Goal: Task Accomplishment & Management: Complete application form

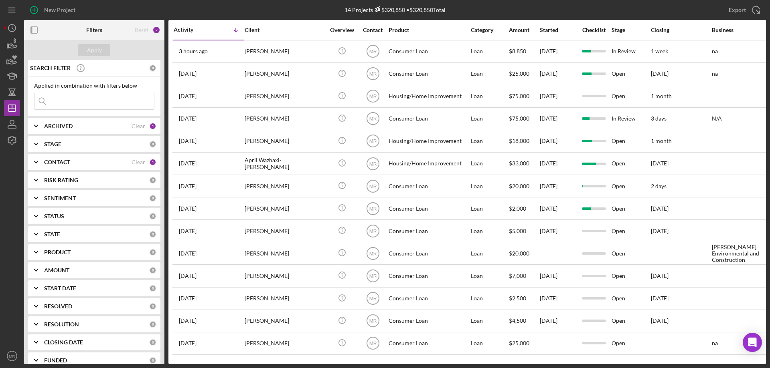
drag, startPoint x: 2, startPoint y: 176, endPoint x: 12, endPoint y: 169, distance: 12.6
click at [2, 177] on div "New Project 14 Projects $320,850 • $320,850 Total Export Icon/Export Filters Re…" at bounding box center [385, 184] width 770 height 368
click at [36, 7] on icon "button" at bounding box center [34, 10] width 20 height 20
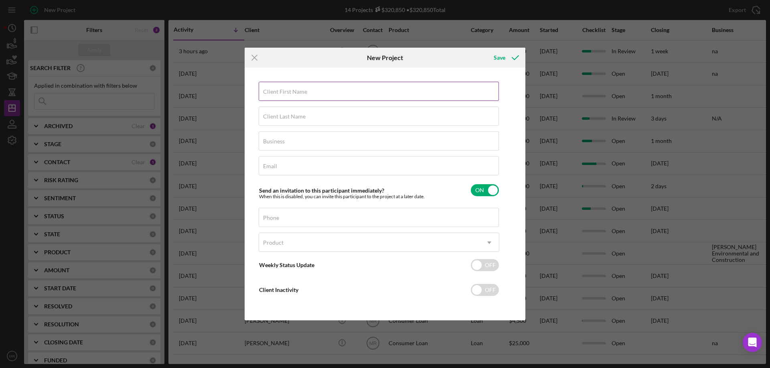
click at [271, 93] on label "Client First Name" at bounding box center [285, 92] width 44 height 6
click at [271, 93] on input "Client First Name" at bounding box center [379, 91] width 240 height 19
click at [281, 92] on input "Client First Name" at bounding box center [379, 91] width 240 height 19
type input "[PERSON_NAME]"
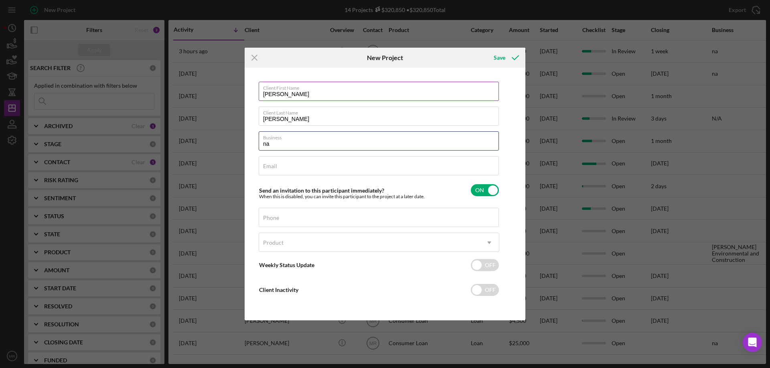
type input "na"
drag, startPoint x: 266, startPoint y: 220, endPoint x: 286, endPoint y: 218, distance: 20.5
click at [266, 220] on label "Phone" at bounding box center [271, 218] width 16 height 6
click at [266, 220] on input "Phone" at bounding box center [379, 217] width 240 height 19
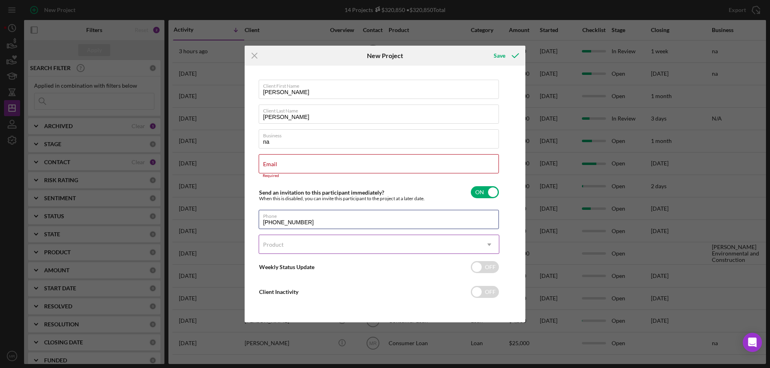
type input "[PHONE_NUMBER]"
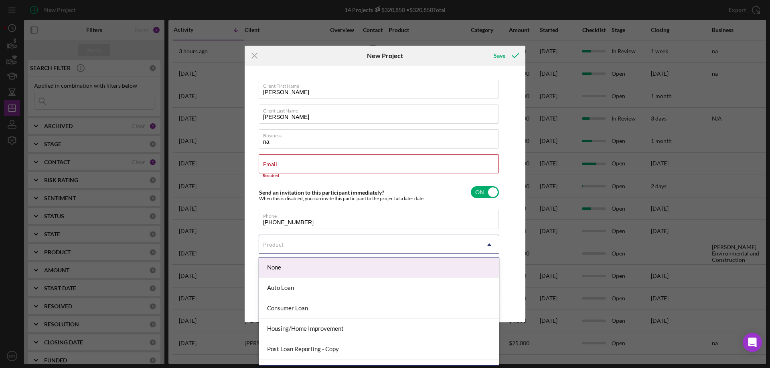
click at [296, 243] on div "Product" at bounding box center [369, 245] width 220 height 18
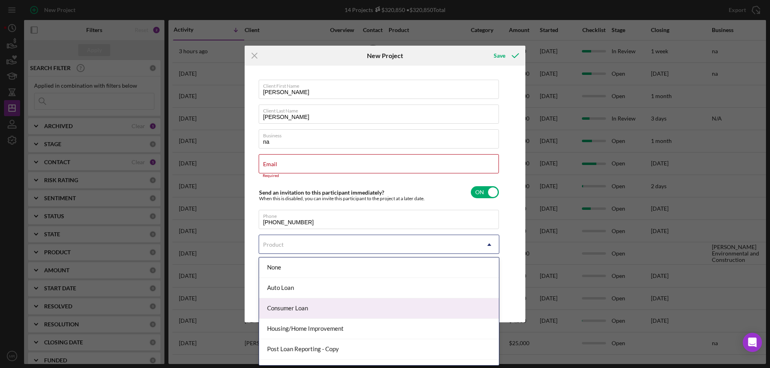
click at [338, 307] on div "Consumer Loan" at bounding box center [379, 309] width 240 height 20
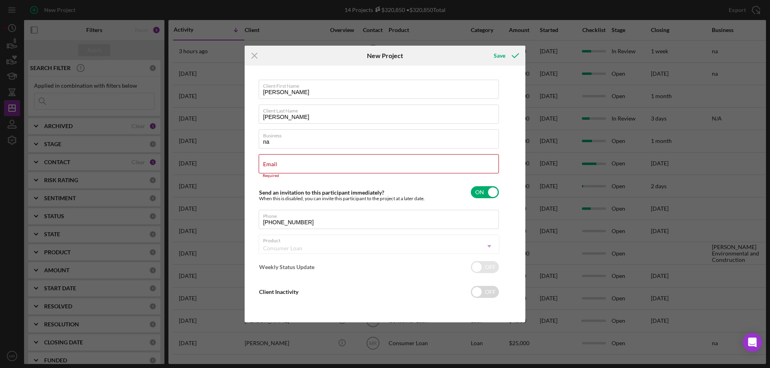
checkbox input "true"
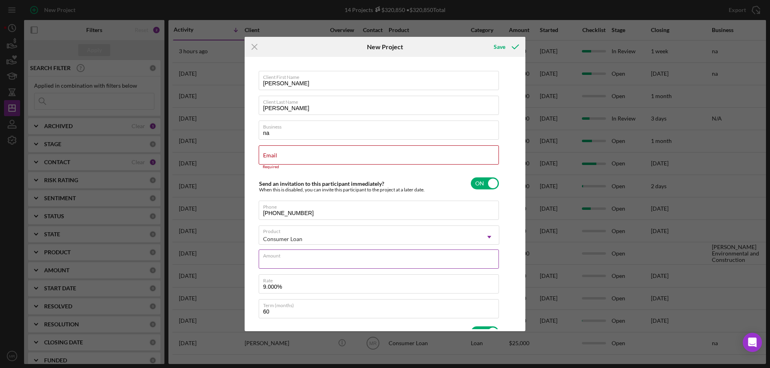
click at [305, 258] on div "Amount" at bounding box center [379, 260] width 241 height 20
type input "$1"
type textarea "Here's a snapshot of information that has been fully approved, as well as the i…"
type input "$10"
type textarea "Here's a snapshot of information that has been fully approved, as well as the i…"
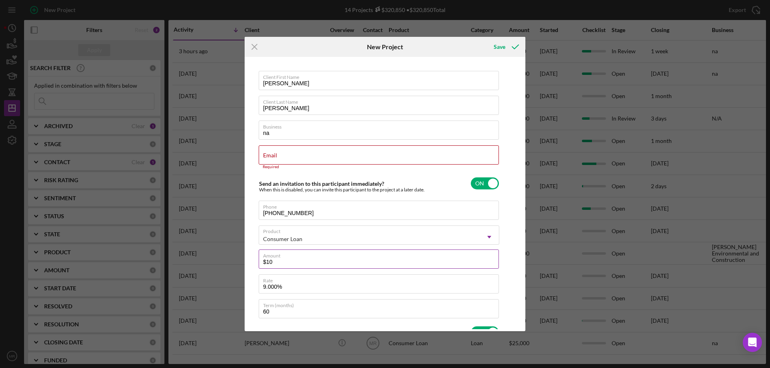
type input "$100"
type textarea "Here's a snapshot of information that has been fully approved, as well as the i…"
type input "$1,000"
type textarea "Here's a snapshot of information that has been fully approved, as well as the i…"
type input "$1,000"
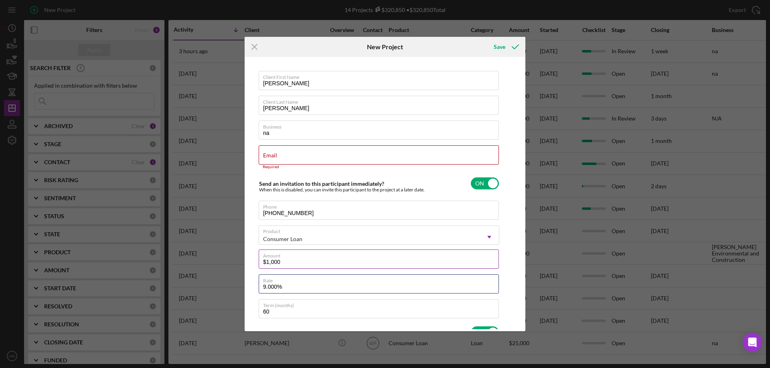
type textarea "Here's a snapshot of information that has been fully approved, as well as the i…"
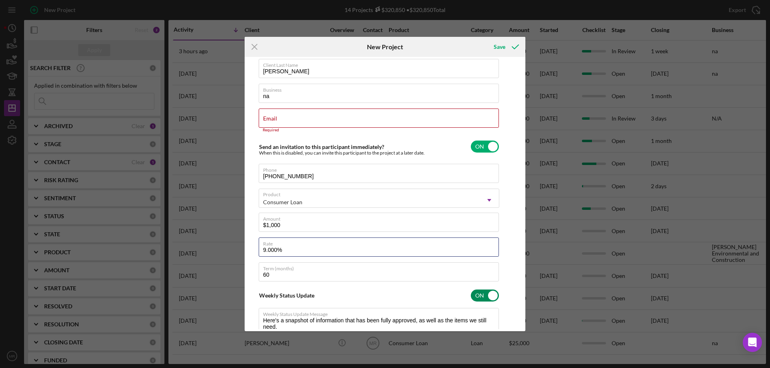
scroll to position [80, 0]
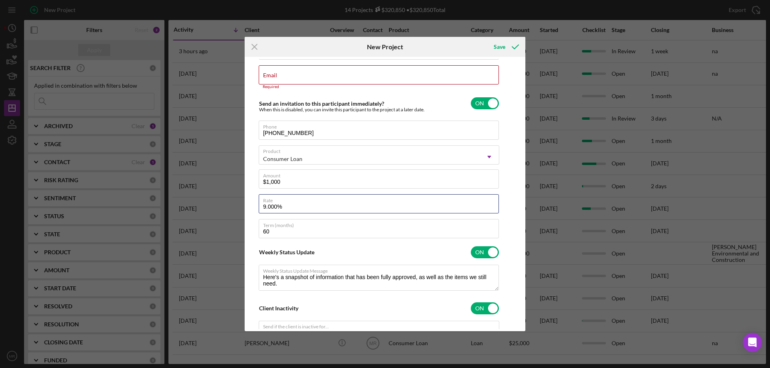
type input "1%"
type textarea "Here's a snapshot of information that has been fully approved, as well as the i…"
type input "10%"
type textarea "Here's a snapshot of information that has been fully approved, as well as the i…"
type input "10.%"
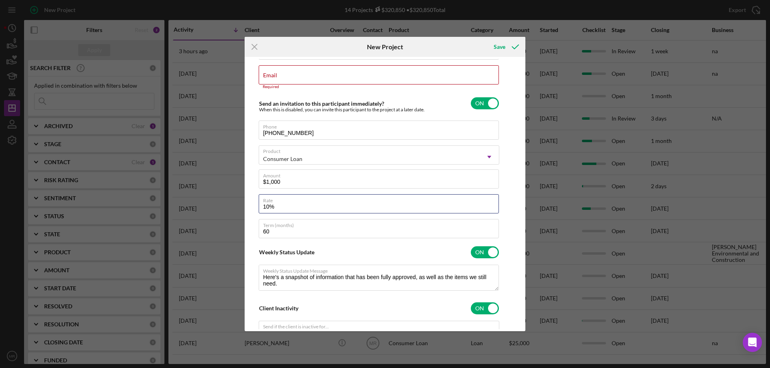
type textarea "Here's a snapshot of information that has been fully approved, as well as the i…"
type input "10.0%"
type textarea "Here's a snapshot of information that has been fully approved, as well as the i…"
type input "10.00%"
type textarea "Here's a snapshot of information that has been fully approved, as well as the i…"
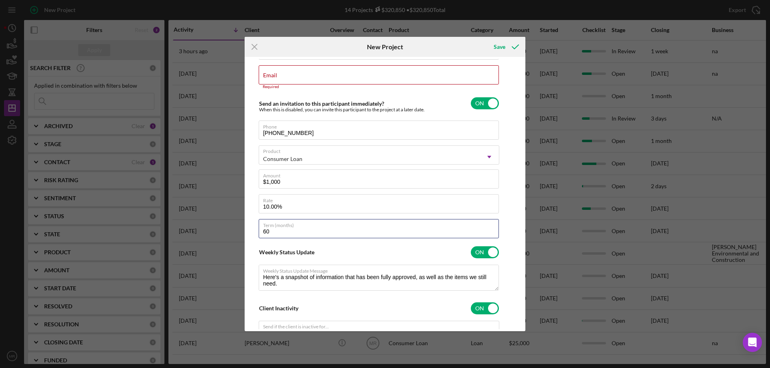
type input "10.000%"
type textarea "Here's a snapshot of information that has been fully approved, as well as the i…"
type input "1"
type textarea "Here's a snapshot of information that has been fully approved, as well as the i…"
type input "12"
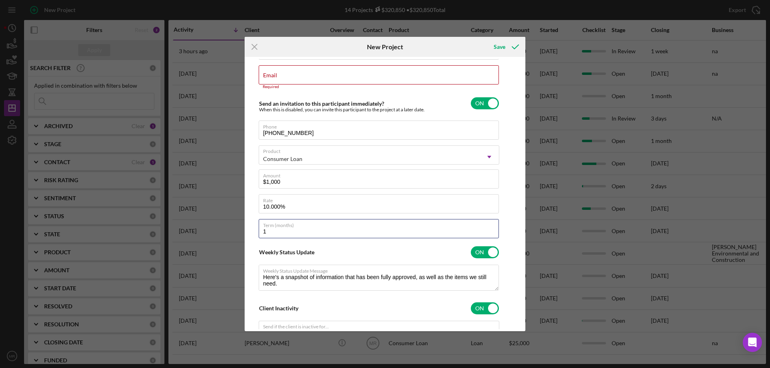
type textarea "Here's a snapshot of information that has been fully approved, as well as the i…"
type input "12"
type textarea "Here's a snapshot of information that has been fully approved, as well as the i…"
click at [380, 253] on div "Weekly Status Update ON" at bounding box center [379, 252] width 241 height 17
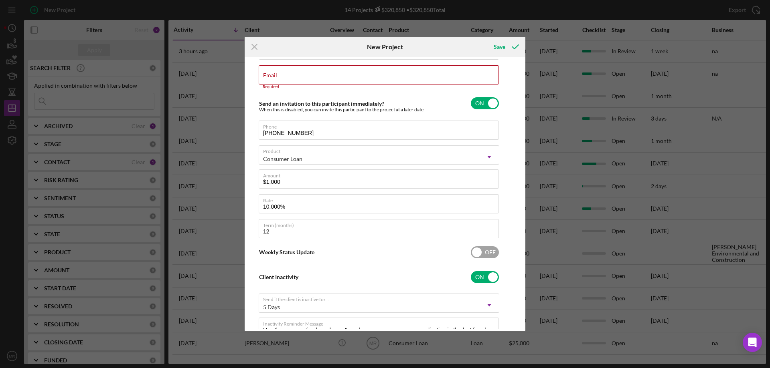
click at [475, 248] on input "checkbox" at bounding box center [485, 253] width 28 height 12
checkbox input "true"
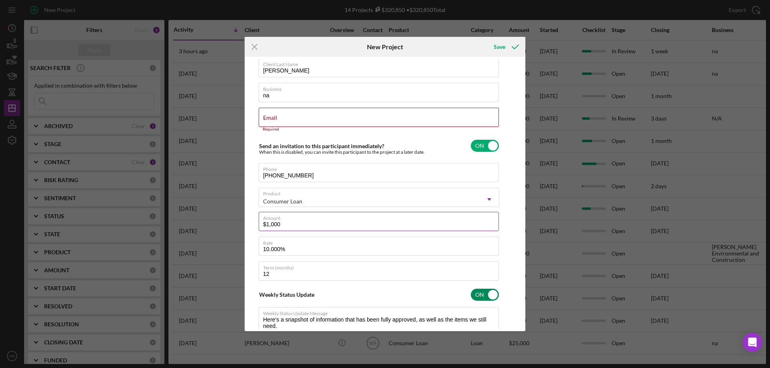
scroll to position [0, 0]
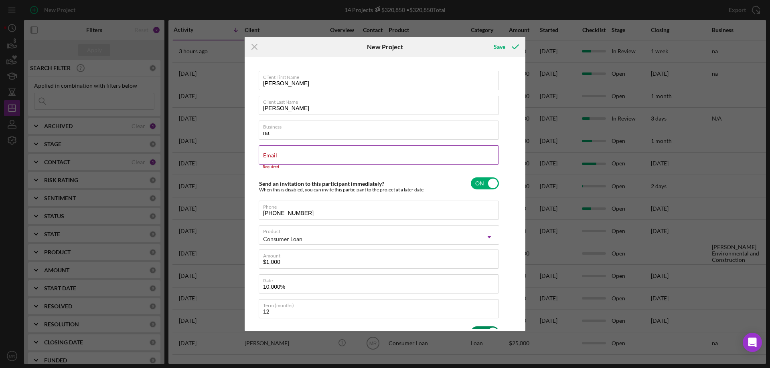
click at [264, 152] on div "Email Required" at bounding box center [379, 158] width 241 height 24
type textarea "Here's a snapshot of information that has been fully approved, as well as the i…"
click at [326, 47] on div "Icon/Menu Close" at bounding box center [291, 47] width 93 height 20
click at [271, 155] on label "Email" at bounding box center [270, 155] width 14 height 6
click at [271, 155] on input "Email" at bounding box center [379, 155] width 240 height 19
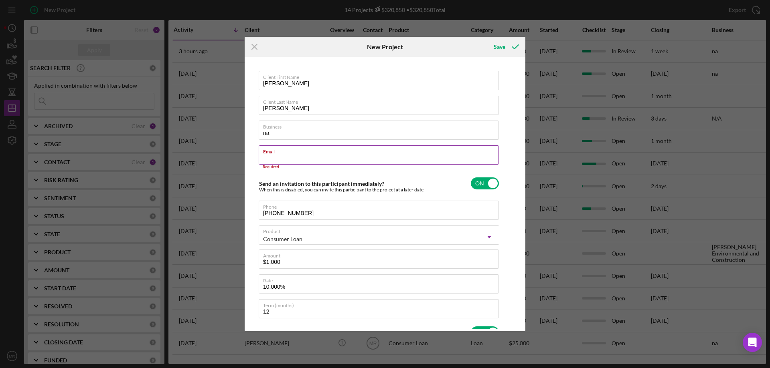
type input "g"
type textarea "Here's a snapshot of information that has been fully approved, as well as the i…"
type input "ge"
type textarea "Here's a snapshot of information that has been fully approved, as well as the i…"
type input "geo"
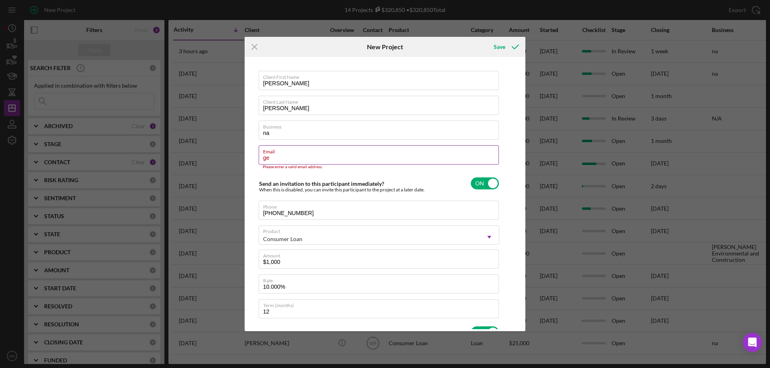
type textarea "Here's a snapshot of information that has been fully approved, as well as the i…"
type input "geor"
type textarea "Here's a snapshot of information that has been fully approved, as well as the i…"
type input "[PERSON_NAME]"
type textarea "Here's a snapshot of information that has been fully approved, as well as the i…"
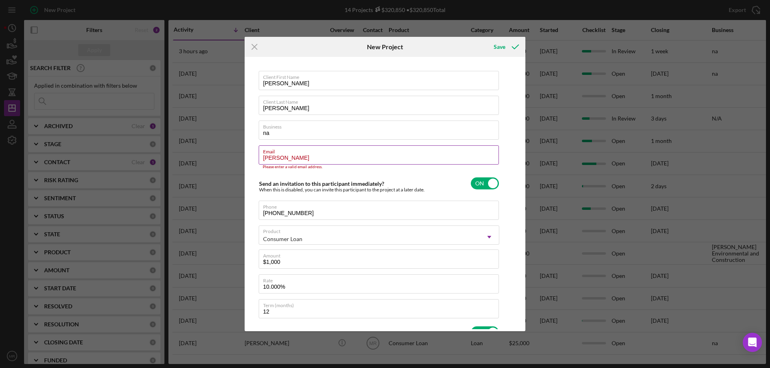
type input "[PERSON_NAME]"
type textarea "Here's a snapshot of information that has been fully approved, as well as the i…"
type input "[PERSON_NAME]."
type textarea "Here's a snapshot of information that has been fully approved, as well as the i…"
type input "[PERSON_NAME].m"
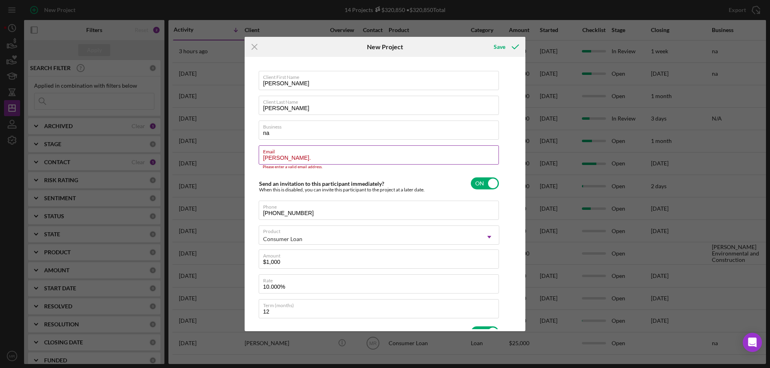
type textarea "Here's a snapshot of information that has been fully approved, as well as the i…"
type input "[PERSON_NAME].mi"
type textarea "Here's a snapshot of information that has been fully approved, as well as the i…"
type input "[PERSON_NAME].mic"
type textarea "Here's a snapshot of information that has been fully approved, as well as the i…"
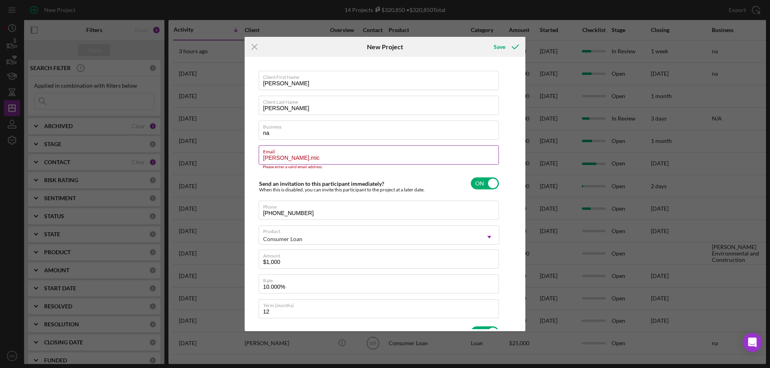
type input "[PERSON_NAME].mich"
type textarea "Here's a snapshot of information that has been fully approved, as well as the i…"
type input "[PERSON_NAME].[PERSON_NAME]"
type textarea "Here's a snapshot of information that has been fully approved, as well as the i…"
type input "[PERSON_NAME].[PERSON_NAME]"
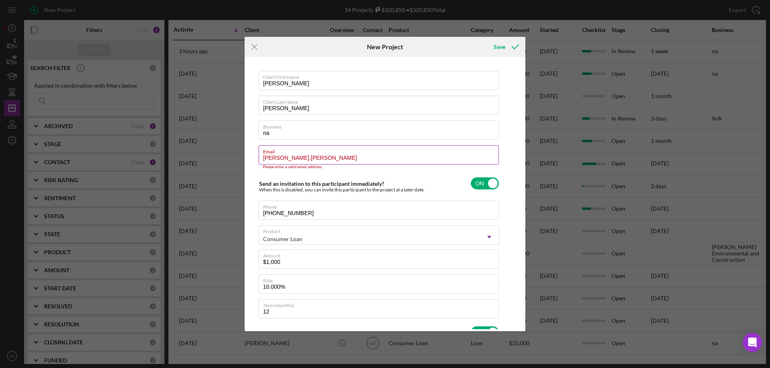
type textarea "Here's a snapshot of information that has been fully approved, as well as the i…"
type input "[PERSON_NAME].[PERSON_NAME]"
type textarea "Here's a snapshot of information that has been fully approved, as well as the i…"
type input "[PERSON_NAME].[PERSON_NAME]@"
type textarea "Here's a snapshot of information that has been fully approved, as well as the i…"
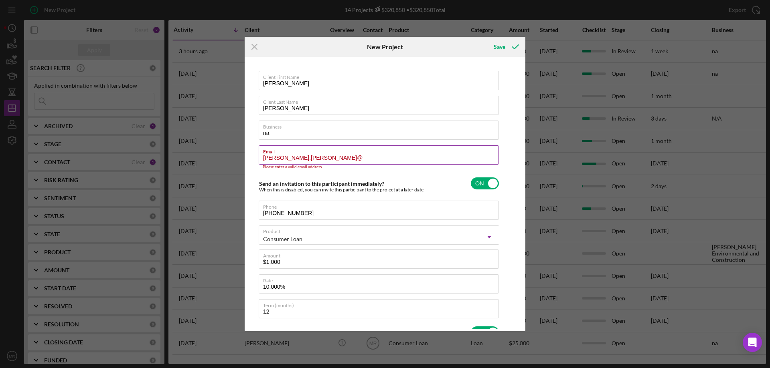
type input "[PERSON_NAME].[PERSON_NAME]@p"
type textarea "Here's a snapshot of information that has been fully approved, as well as the i…"
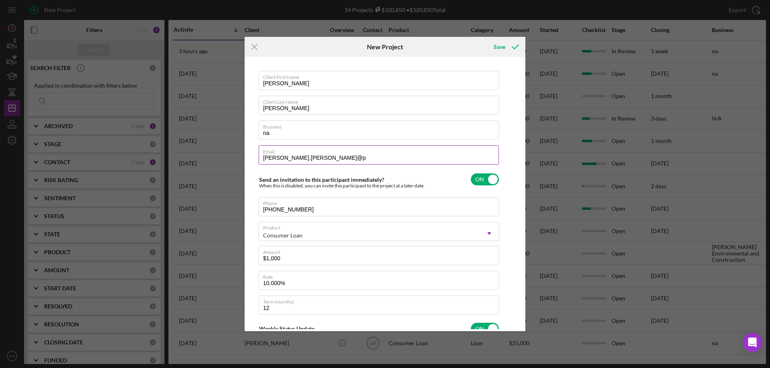
type input "[PERSON_NAME].[PERSON_NAME]@pb"
type textarea "Here's a snapshot of information that has been fully approved, as well as the i…"
type input "[PERSON_NAME].[PERSON_NAME]@pbm"
type textarea "Here's a snapshot of information that has been fully approved, as well as the i…"
type input "[PERSON_NAME].[PERSON_NAME]@pbml"
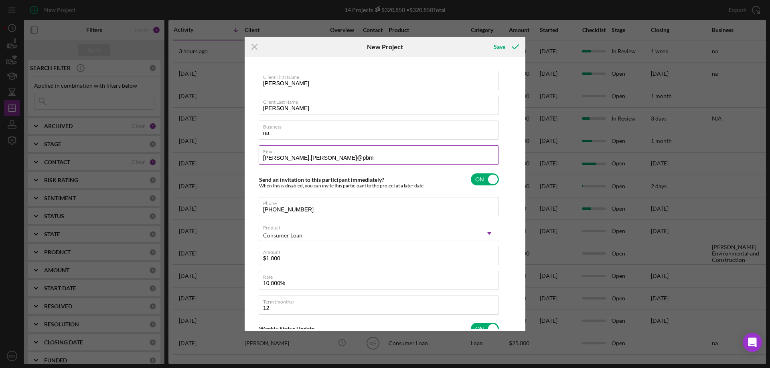
type textarea "Here's a snapshot of information that has been fully approved, as well as the i…"
type input "[PERSON_NAME].[PERSON_NAME]@pbmle"
type textarea "Here's a snapshot of information that has been fully approved, as well as the i…"
type input "[PERSON_NAME].[PERSON_NAME]@pbmlen"
type textarea "Here's a snapshot of information that has been fully approved, as well as the i…"
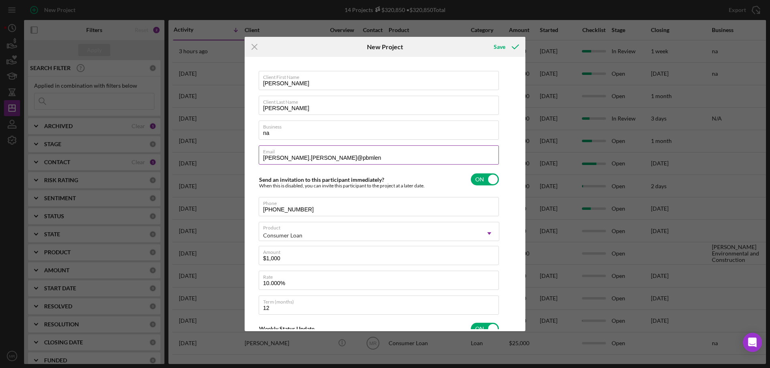
type input "[PERSON_NAME].[PERSON_NAME]@pbmlend"
type textarea "Here's a snapshot of information that has been fully approved, as well as the i…"
type input "[PERSON_NAME].[PERSON_NAME]@pbmlendi"
type textarea "Here's a snapshot of information that has been fully approved, as well as the i…"
type input "[PERSON_NAME].[PERSON_NAME]@pbmlendin"
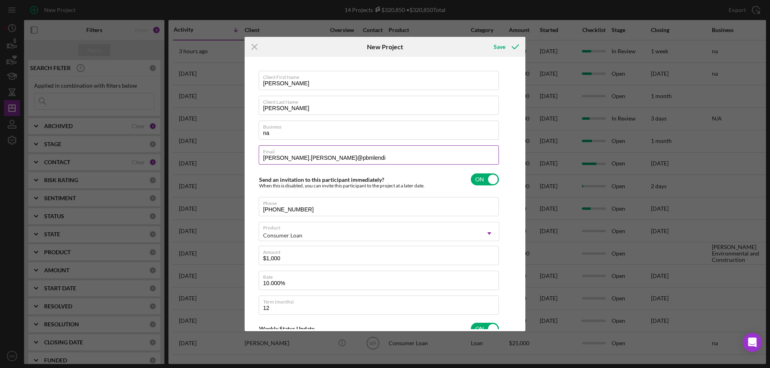
type textarea "Here's a snapshot of information that has been fully approved, as well as the i…"
type input "[PERSON_NAME].[PERSON_NAME]@pbmlending"
type textarea "Here's a snapshot of information that has been fully approved, as well as the i…"
type input "[PERSON_NAME].[PERSON_NAME]@pbmlending."
type textarea "Here's a snapshot of information that has been fully approved, as well as the i…"
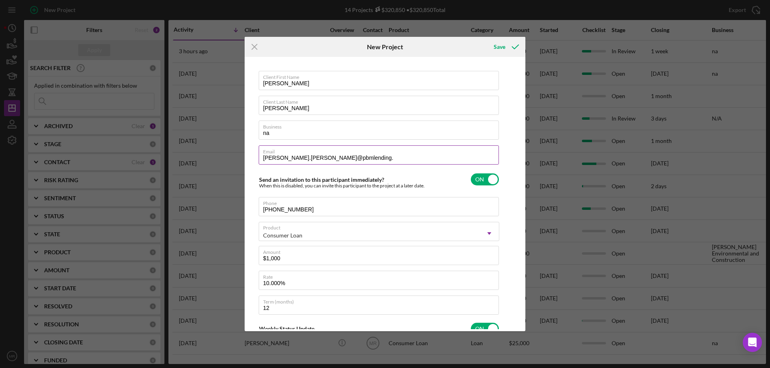
type input "[PERSON_NAME].[PERSON_NAME]@pbmlending.c"
type textarea "Here's a snapshot of information that has been fully approved, as well as the i…"
type input "[PERSON_NAME][EMAIL_ADDRESS][PERSON_NAME][DOMAIN_NAME]"
type textarea "Here's a snapshot of information that has been fully approved, as well as the i…"
type input "[PERSON_NAME][EMAIL_ADDRESS][PERSON_NAME][DOMAIN_NAME]"
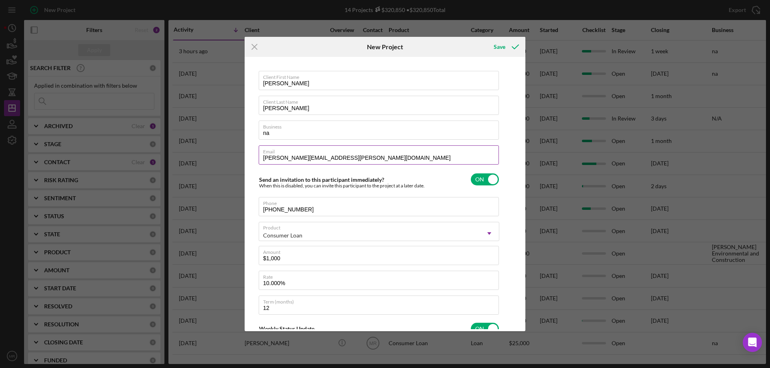
type textarea "Here's a snapshot of information that has been fully approved, as well as the i…"
type input "[PERSON_NAME][EMAIL_ADDRESS][PERSON_NAME][DOMAIN_NAME]"
click at [504, 47] on div "Save" at bounding box center [499, 47] width 12 height 16
type textarea "Here's a snapshot of information that has been fully approved, as well as the i…"
checkbox input "false"
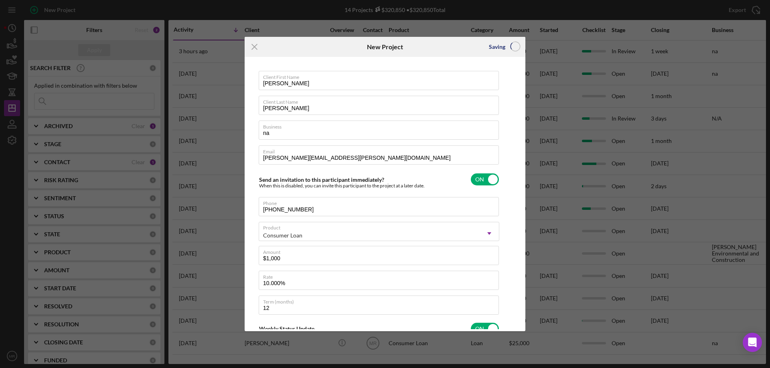
checkbox input "false"
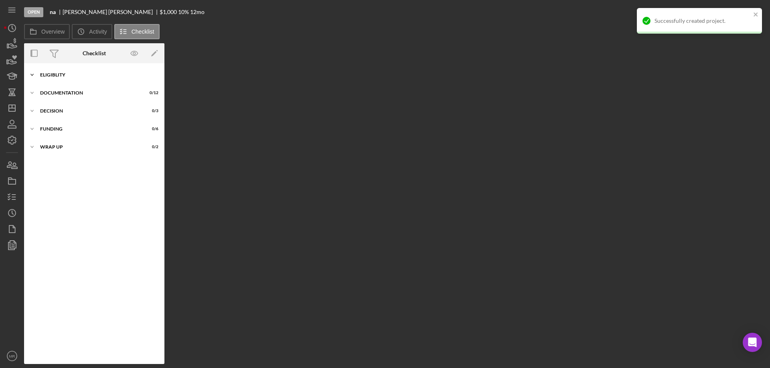
click at [50, 72] on div "Icon/Expander Eligiblity 0 / 14" at bounding box center [94, 75] width 140 height 16
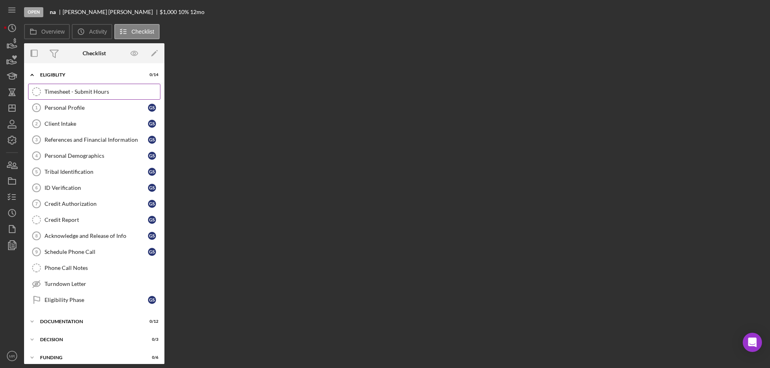
click at [54, 91] on div "Timesheet - Submit Hours" at bounding box center [101, 92] width 115 height 6
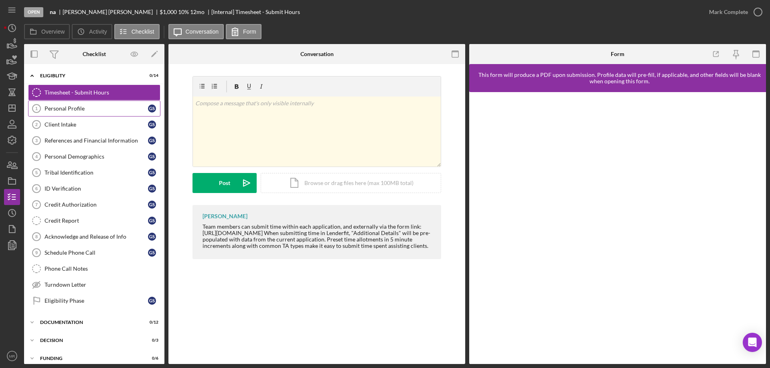
click at [57, 105] on div "Personal Profile" at bounding box center [95, 108] width 103 height 6
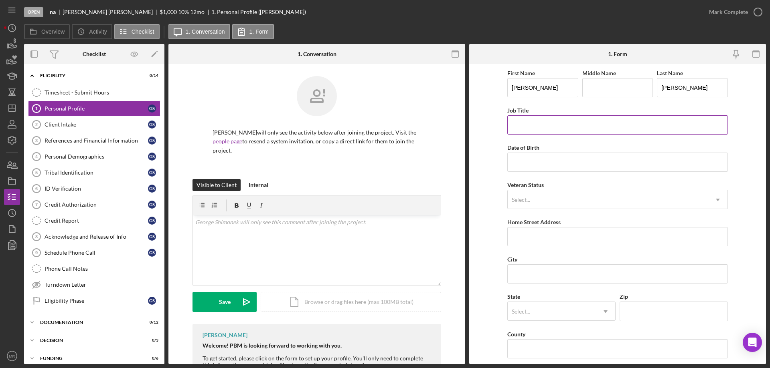
drag, startPoint x: 526, startPoint y: 125, endPoint x: 536, endPoint y: 127, distance: 10.5
click at [526, 125] on input "Job Title" at bounding box center [617, 124] width 220 height 19
type input "Retired"
click at [524, 168] on input "Date of Birth" at bounding box center [617, 162] width 220 height 19
type input "[DATE]"
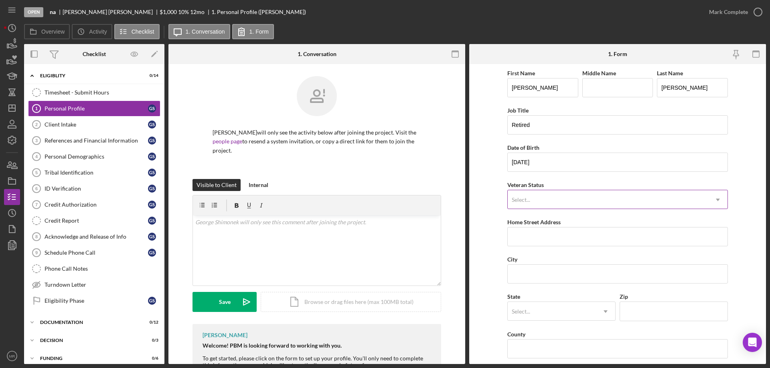
click at [574, 199] on div "Select..." at bounding box center [608, 200] width 200 height 18
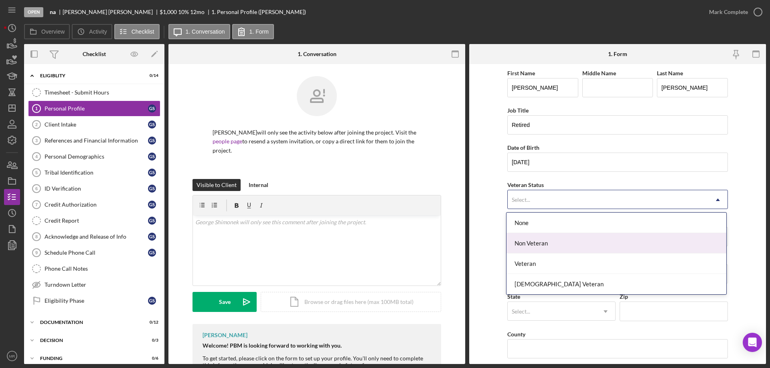
click at [570, 245] on div "Non Veteran" at bounding box center [616, 243] width 220 height 20
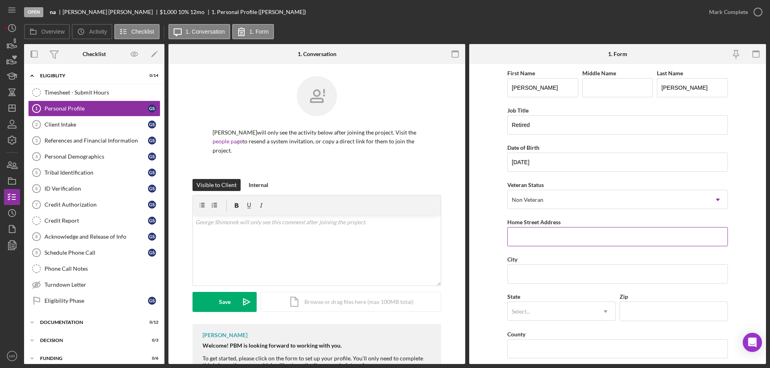
click at [554, 236] on input "Home Street Address" at bounding box center [617, 236] width 220 height 19
type input "1016 E 14th"
type input "Pawhuska"
type input "`ok"
click at [578, 309] on div at bounding box center [552, 312] width 88 height 18
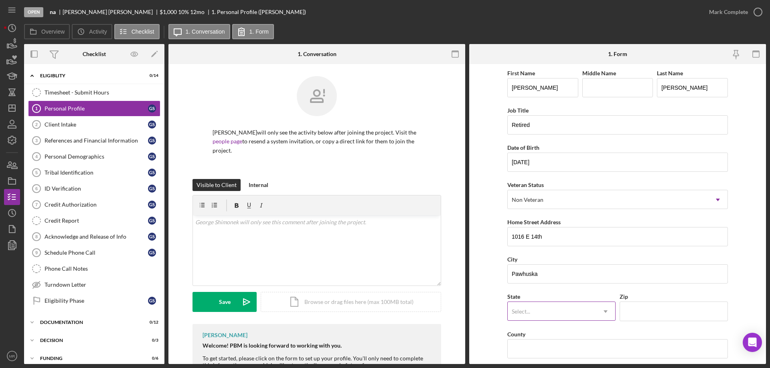
click at [572, 309] on div "Select..." at bounding box center [552, 312] width 88 height 18
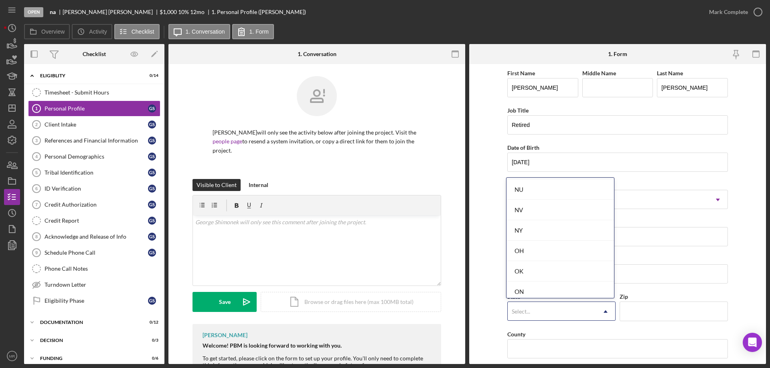
scroll to position [1042, 0]
click at [544, 233] on div "OK" at bounding box center [559, 229] width 107 height 20
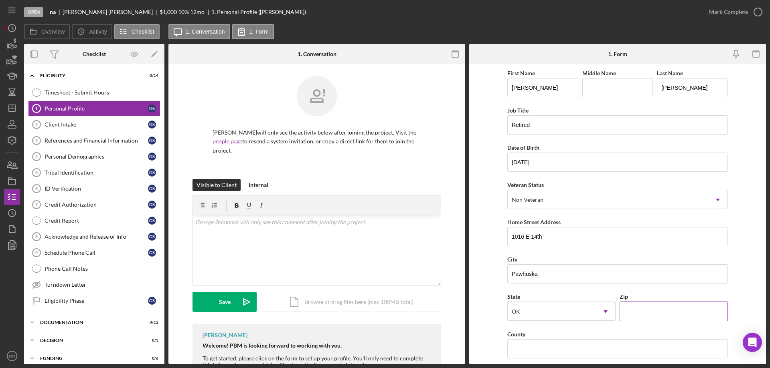
click at [629, 309] on input "Zip" at bounding box center [673, 311] width 108 height 19
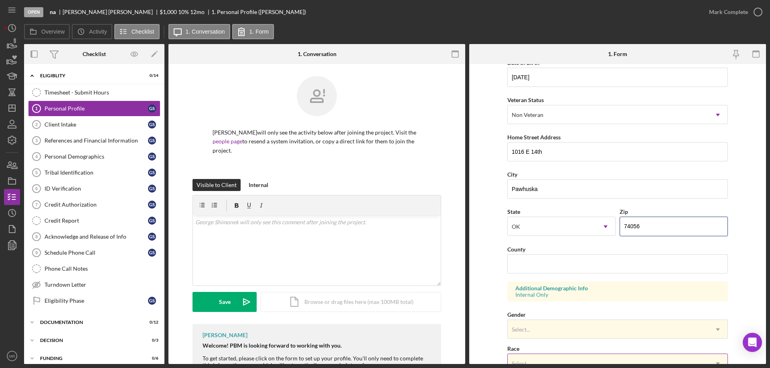
scroll to position [200, 0]
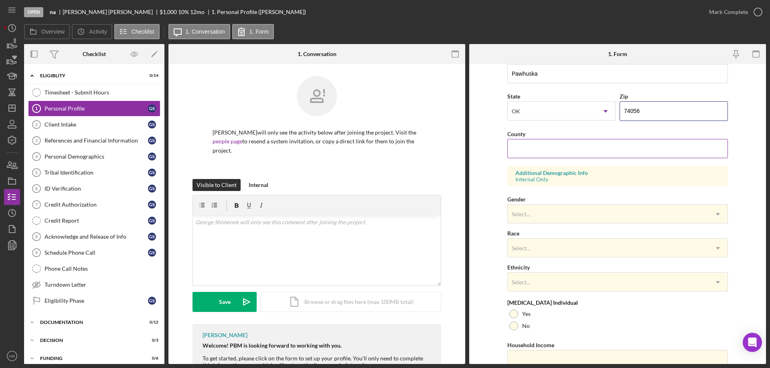
type input "74056"
drag, startPoint x: 528, startPoint y: 140, endPoint x: 540, endPoint y: 145, distance: 13.5
click at [528, 141] on input "County" at bounding box center [617, 148] width 220 height 19
type input "Osage"
click at [589, 215] on div "Select..." at bounding box center [608, 214] width 200 height 18
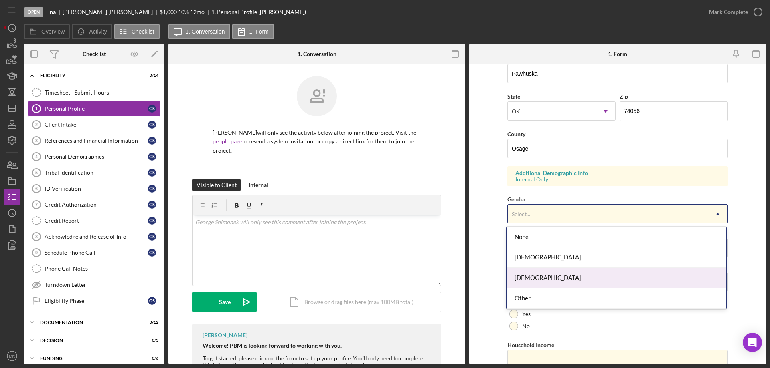
drag, startPoint x: 540, startPoint y: 281, endPoint x: 549, endPoint y: 277, distance: 10.1
click at [540, 279] on div "[DEMOGRAPHIC_DATA]" at bounding box center [616, 278] width 220 height 20
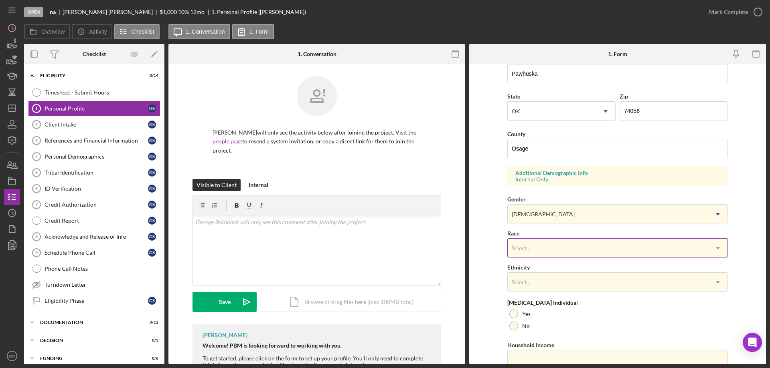
click at [572, 242] on div "Select..." at bounding box center [608, 248] width 200 height 18
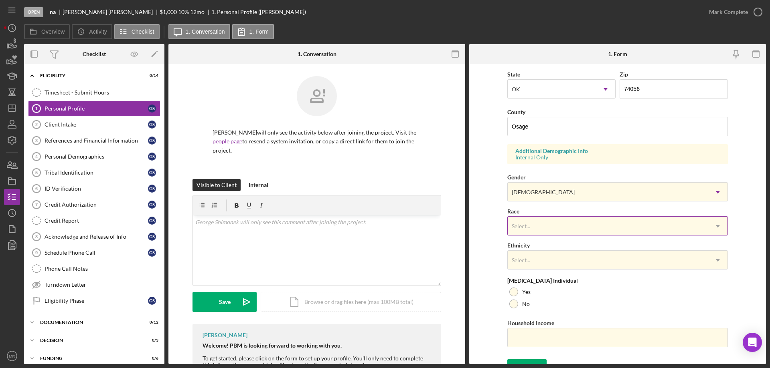
scroll to position [235, 0]
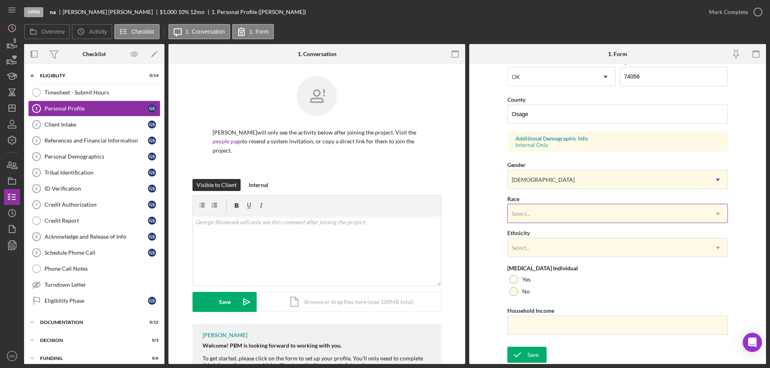
click at [595, 216] on div "Select..." at bounding box center [608, 214] width 200 height 18
click at [472, 154] on form "First Name [PERSON_NAME] Middle Name Last Name [PERSON_NAME] Job Title Retired …" at bounding box center [617, 214] width 297 height 300
click at [48, 27] on button "Overview" at bounding box center [47, 31] width 46 height 15
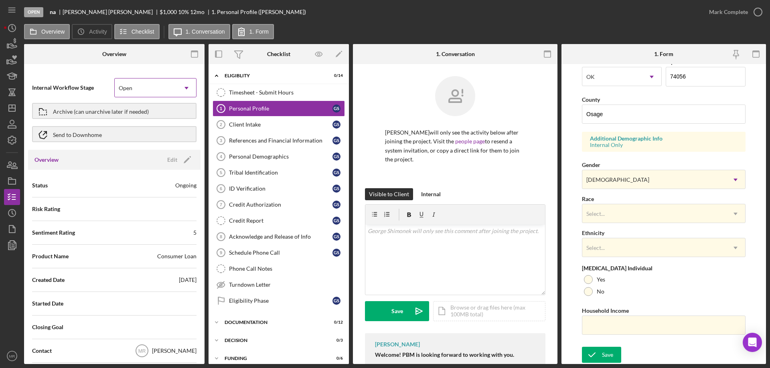
click at [156, 86] on div "Open" at bounding box center [146, 88] width 62 height 18
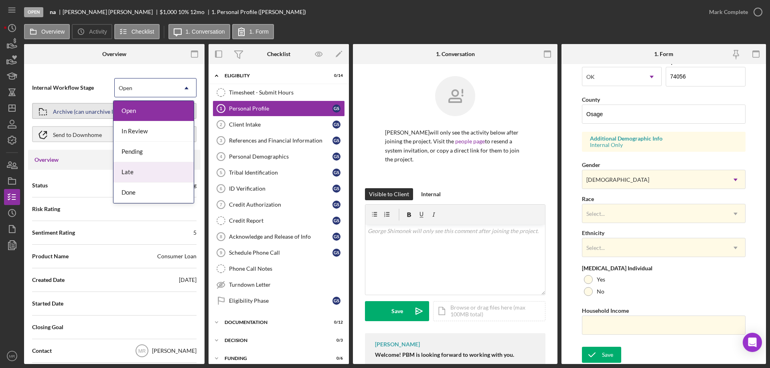
click at [74, 111] on div "Archive (can unarchive later if needed)" at bounding box center [101, 111] width 96 height 14
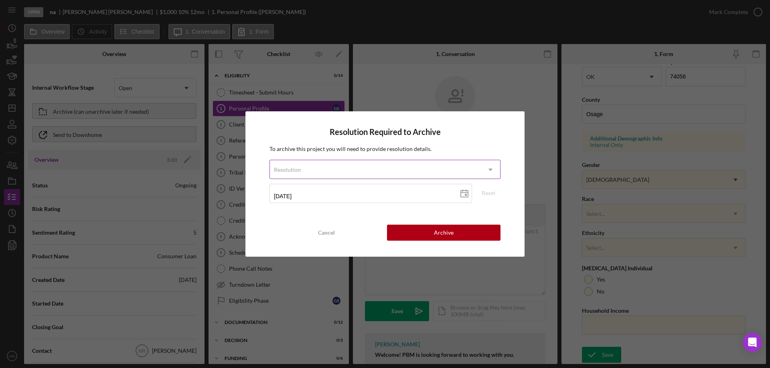
click at [340, 166] on div "Resolution" at bounding box center [375, 170] width 211 height 18
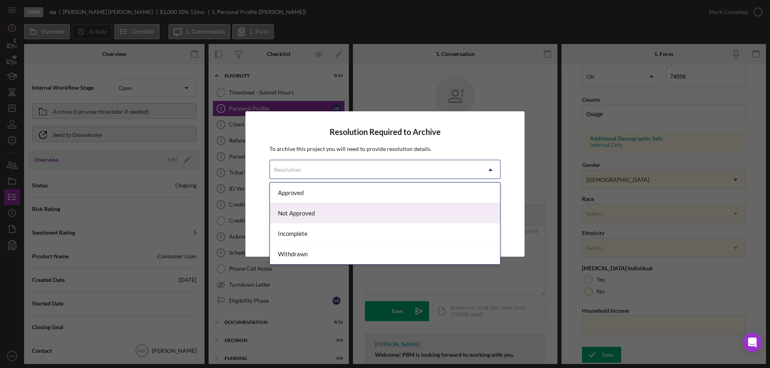
click at [330, 210] on div "Not Approved" at bounding box center [385, 213] width 230 height 20
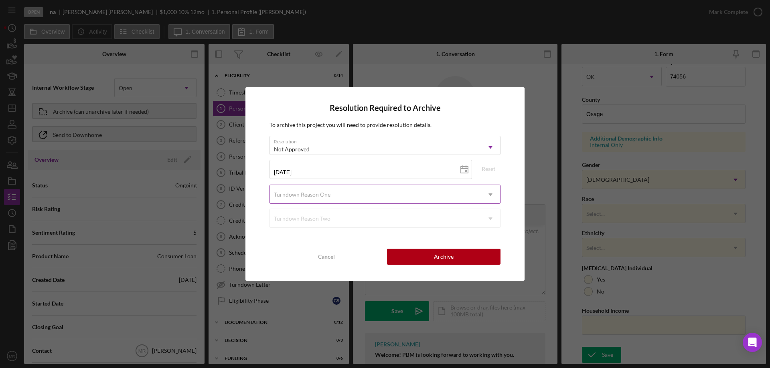
click at [388, 187] on div "Turndown Reason One" at bounding box center [375, 195] width 211 height 18
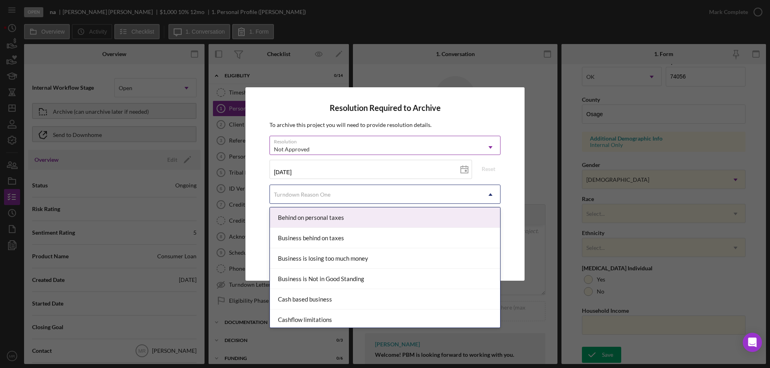
click at [347, 144] on div "Not Approved" at bounding box center [375, 149] width 211 height 18
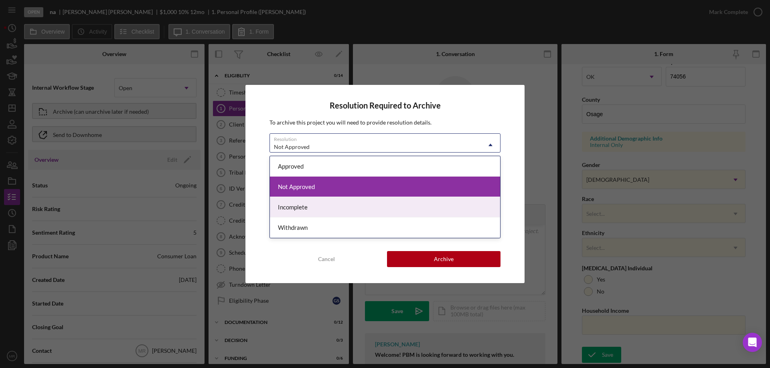
click at [343, 209] on div "Incomplete" at bounding box center [385, 207] width 230 height 20
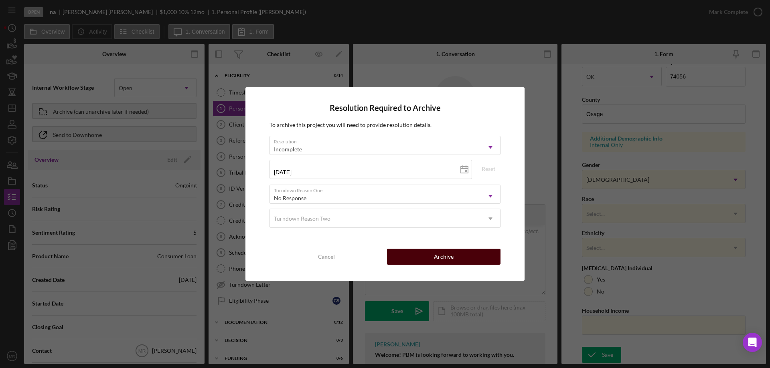
click at [461, 259] on button "Archive" at bounding box center [443, 257] width 113 height 16
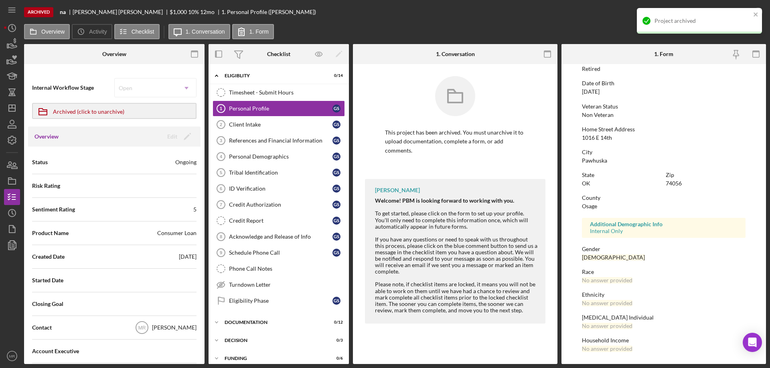
scroll to position [74, 0]
click at [12, 109] on icon "Icon/Dashboard" at bounding box center [12, 108] width 20 height 20
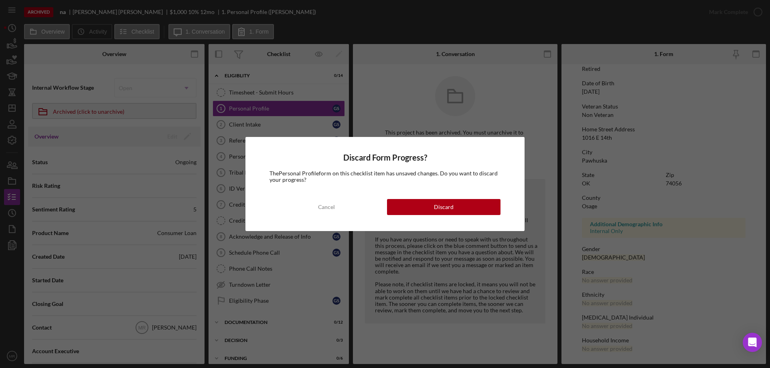
click at [443, 195] on div "Discard Form Progress? The Personal Profile form on this checklist item has uns…" at bounding box center [384, 184] width 279 height 94
drag, startPoint x: 445, startPoint y: 196, endPoint x: 449, endPoint y: 205, distance: 10.4
click at [445, 198] on div "Discard Form Progress? The Personal Profile form on this checklist item has uns…" at bounding box center [384, 184] width 279 height 94
click at [449, 205] on div "Discard" at bounding box center [444, 207] width 20 height 16
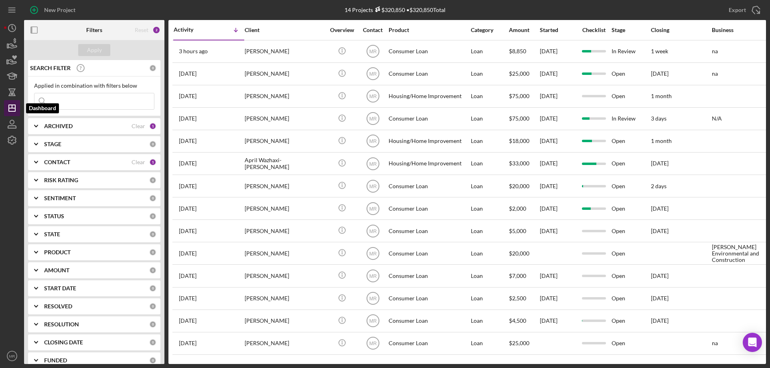
click at [12, 107] on line "button" at bounding box center [12, 106] width 0 height 3
click at [64, 121] on div "ARCHIVED Clear 1" at bounding box center [100, 126] width 112 height 16
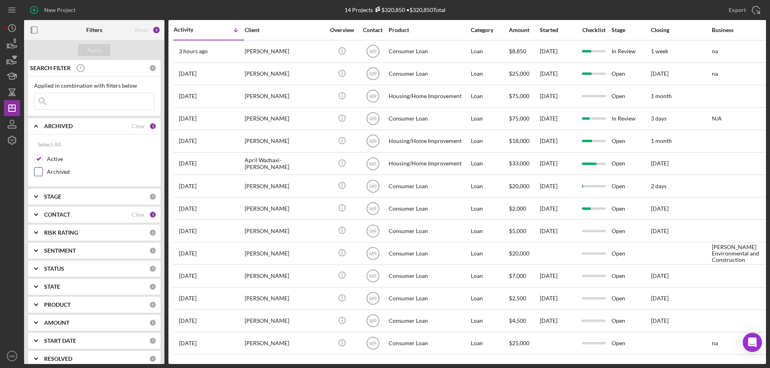
click at [37, 170] on input "Archived" at bounding box center [38, 172] width 8 height 8
checkbox input "true"
click at [92, 53] on div "Apply" at bounding box center [94, 50] width 15 height 12
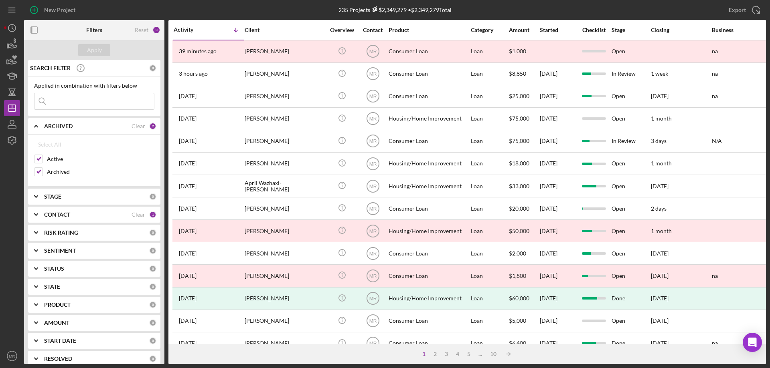
click at [295, 6] on div "235 Projects $2,349,279 • $2,349,279 Total" at bounding box center [394, 10] width 247 height 20
click at [49, 12] on div "New Project" at bounding box center [59, 10] width 31 height 16
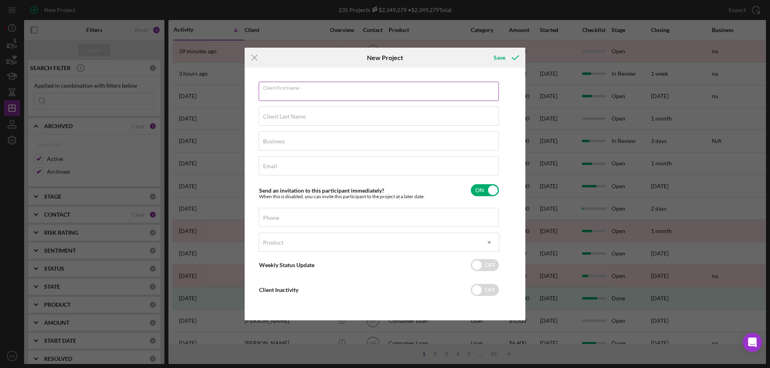
drag, startPoint x: 277, startPoint y: 87, endPoint x: 430, endPoint y: 92, distance: 152.4
click at [277, 87] on div "Client First Name Required" at bounding box center [379, 92] width 241 height 20
type input "R"
type input "[PERSON_NAME]"
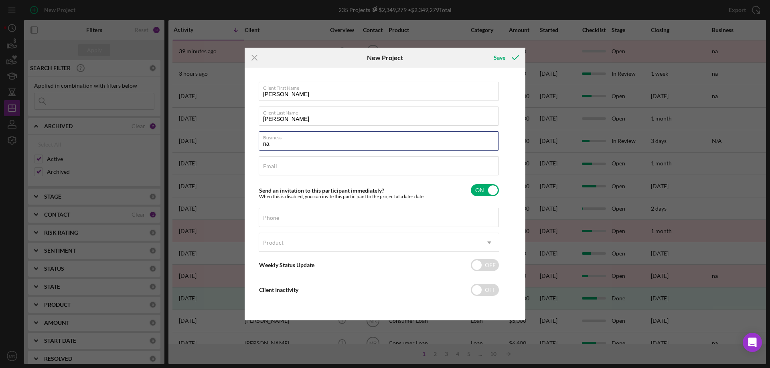
type input "na"
click at [290, 243] on div "Product" at bounding box center [369, 243] width 220 height 18
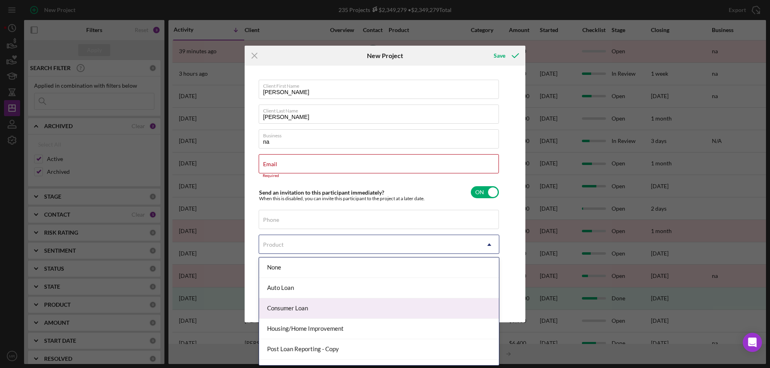
click at [296, 304] on div "Consumer Loan" at bounding box center [379, 309] width 240 height 20
checkbox input "true"
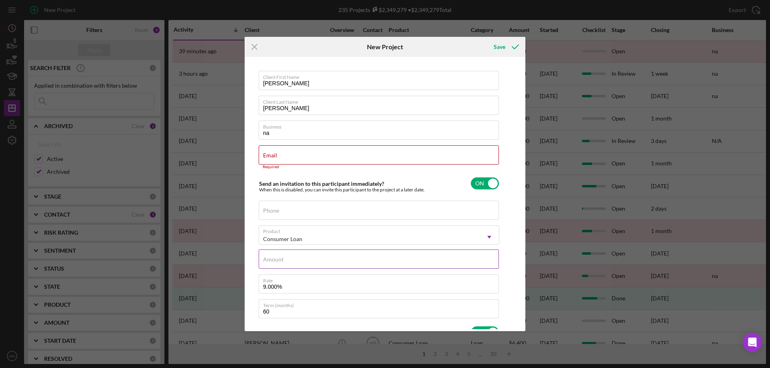
click at [299, 261] on input "Amount" at bounding box center [379, 259] width 240 height 19
type input "$1"
type textarea "Here's a snapshot of information that has been fully approved, as well as the i…"
type input "$10"
type textarea "Here's a snapshot of information that has been fully approved, as well as the i…"
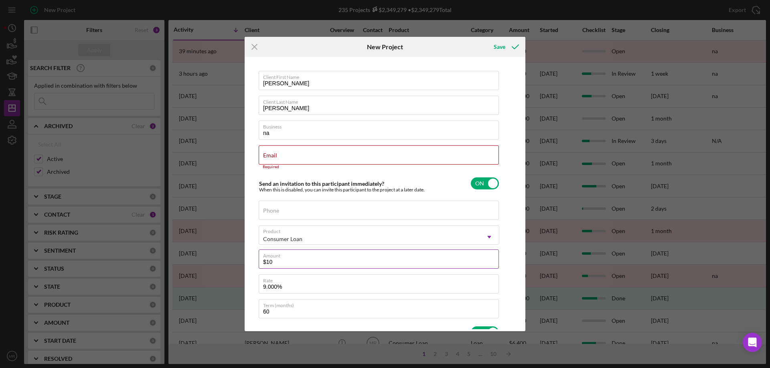
type input "$100"
type textarea "Here's a snapshot of information that has been fully approved, as well as the i…"
type input "$1,000"
type textarea "Here's a snapshot of information that has been fully approved, as well as the i…"
type input "$1,000"
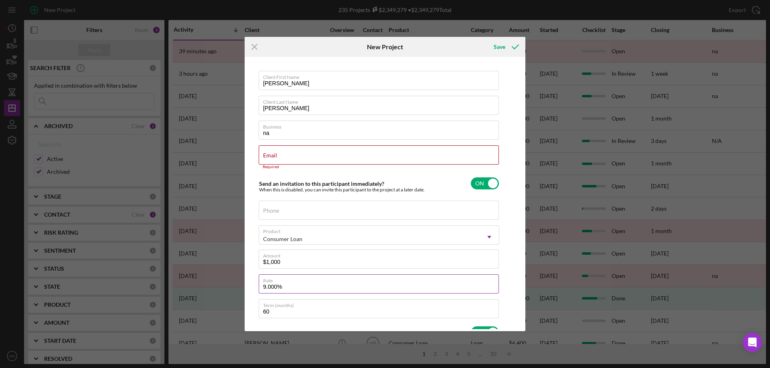
type textarea "Here's a snapshot of information that has been fully approved, as well as the i…"
drag, startPoint x: 291, startPoint y: 289, endPoint x: 238, endPoint y: 289, distance: 52.9
click at [238, 289] on div "Icon/Menu Close New Project Save Client First Name [PERSON_NAME] Client Last Na…" at bounding box center [385, 184] width 770 height 368
type input "1%"
type textarea "Here's a snapshot of information that has been fully approved, as well as the i…"
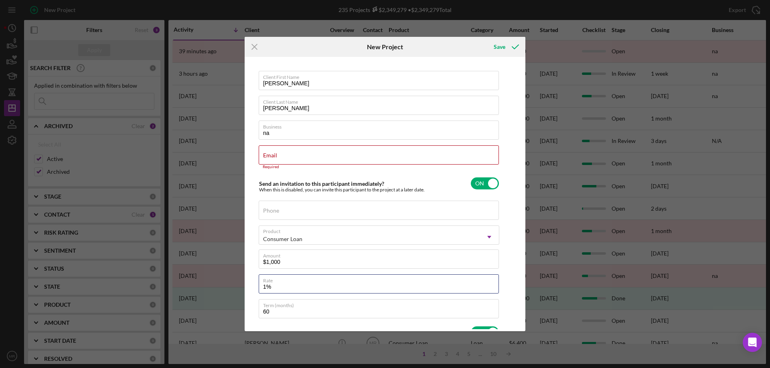
type input "10%"
type textarea "Here's a snapshot of information that has been fully approved, as well as the i…"
type input "10.000%"
type textarea "Here's a snapshot of information that has been fully approved, as well as the i…"
type input "1"
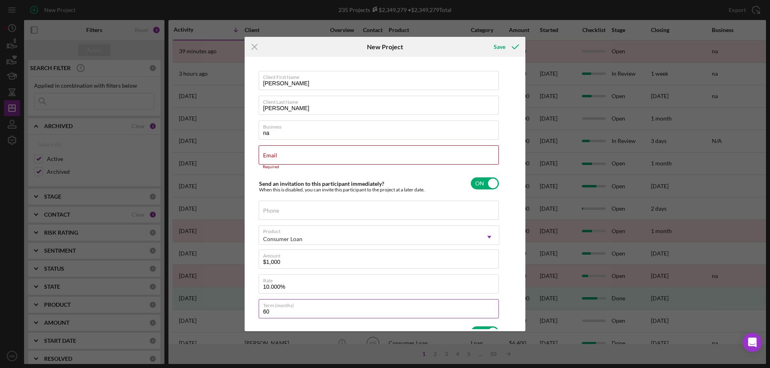
type textarea "Here's a snapshot of information that has been fully approved, as well as the i…"
type input "12"
type textarea "Here's a snapshot of information that has been fully approved, as well as the i…"
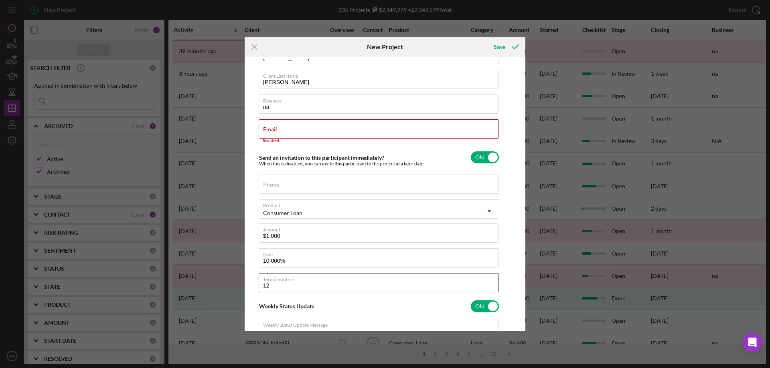
scroll to position [40, 0]
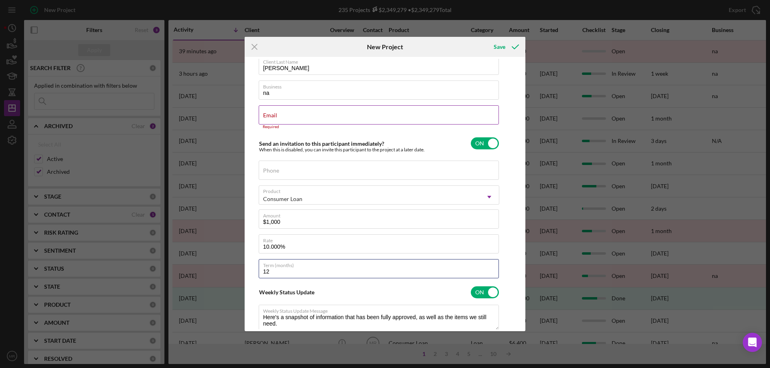
type input "12"
click at [288, 125] on div "Required" at bounding box center [379, 127] width 241 height 5
click at [283, 117] on input "Email" at bounding box center [379, 114] width 240 height 19
click at [271, 116] on label "Email" at bounding box center [270, 115] width 14 height 6
click at [271, 116] on input "Email" at bounding box center [379, 114] width 240 height 19
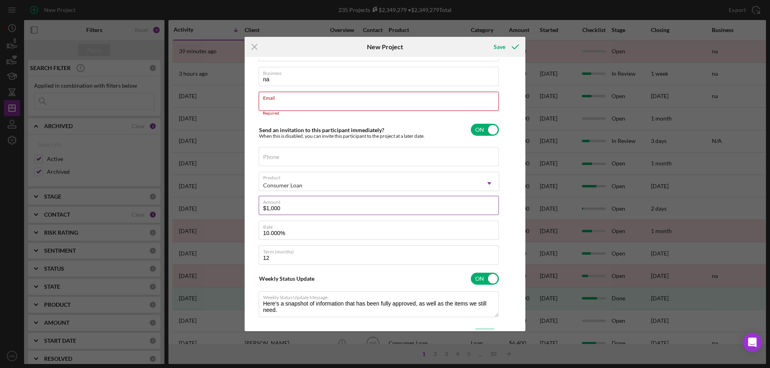
scroll to position [0, 0]
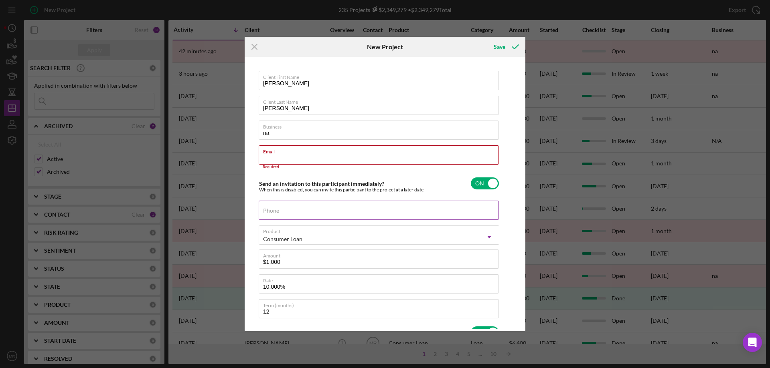
type textarea "Here's a snapshot of information that has been fully approved, as well as the i…"
click at [273, 208] on label "Phone" at bounding box center [271, 211] width 16 height 6
click at [273, 208] on input "Phone" at bounding box center [379, 210] width 240 height 19
type input "(9##) ###-####"
type textarea "Here's a snapshot of information that has been fully approved, as well as the i…"
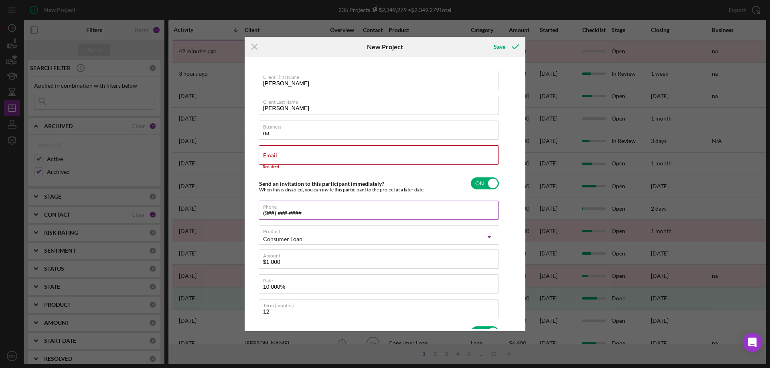
type input "(91#) ###-####"
type textarea "Here's a snapshot of information that has been fully approved, as well as the i…"
type input "(918) ###-####"
type textarea "Here's a snapshot of information that has been fully approved, as well as the i…"
type input "(918) 7##-####"
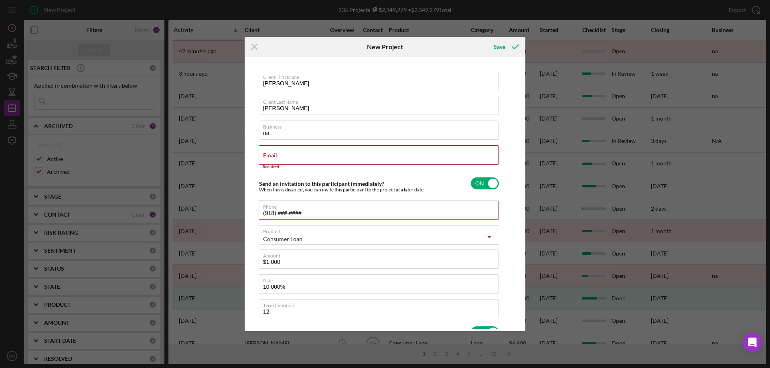
type textarea "Here's a snapshot of information that has been fully approved, as well as the i…"
type input "(918) 76#-####"
type textarea "Here's a snapshot of information that has been fully approved, as well as the i…"
type input "(918) 766-####"
type textarea "Here's a snapshot of information that has been fully approved, as well as the i…"
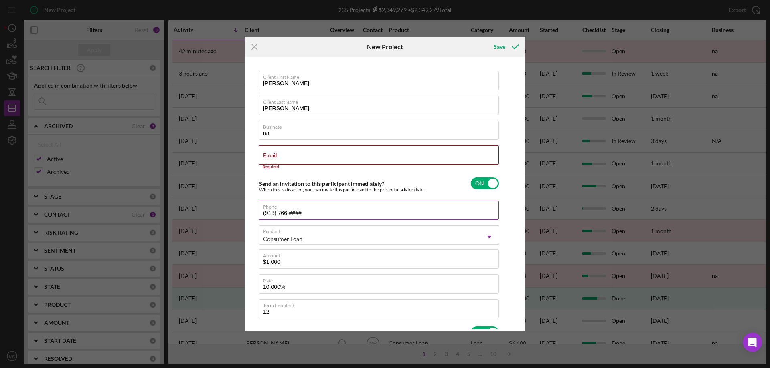
type input "(918) 766-4###"
type textarea "Here's a snapshot of information that has been fully approved, as well as the i…"
type input "(918) 766-49##"
type textarea "Here's a snapshot of information that has been fully approved, as well as the i…"
type input "(918) 766-497#"
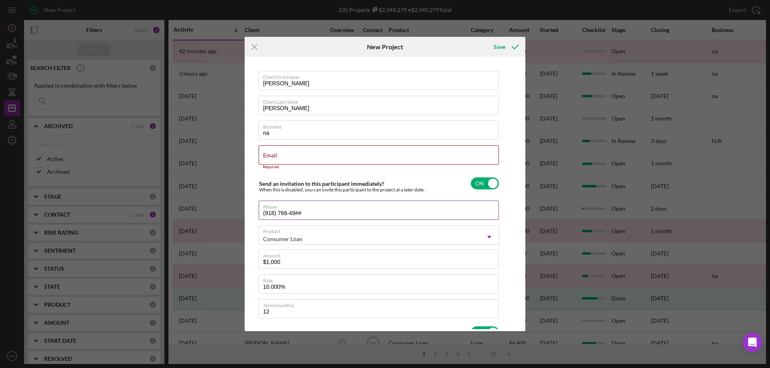
type textarea "Here's a snapshot of information that has been fully approved, as well as the i…"
type input "[PHONE_NUMBER]"
type textarea "Here's a snapshot of information that has been fully approved, as well as the i…"
type input "[PHONE_NUMBER]"
type textarea "Here's a snapshot of information that has been fully approved, as well as the i…"
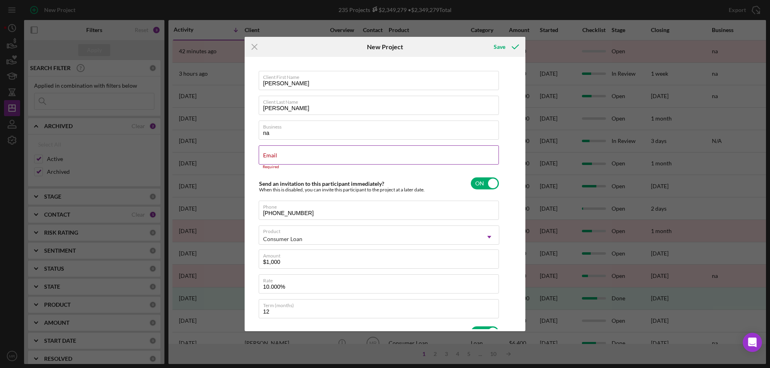
click at [275, 157] on label "Email" at bounding box center [270, 155] width 14 height 6
click at [275, 157] on input "Email" at bounding box center [379, 155] width 240 height 19
type input "r"
type textarea "Here's a snapshot of information that has been fully approved, as well as the i…"
type input "rs"
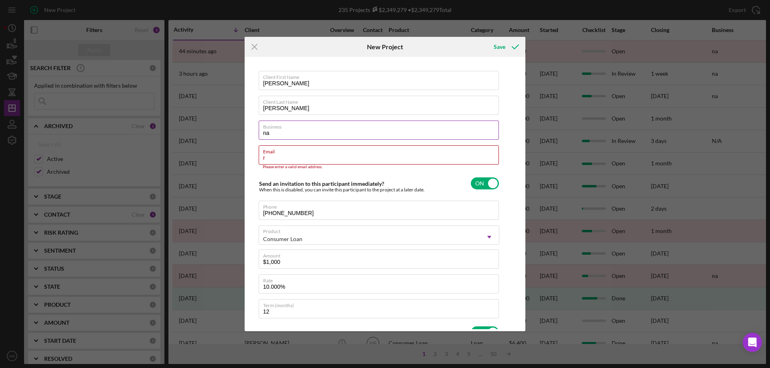
type textarea "Here's a snapshot of information that has been fully approved, as well as the i…"
type input "rsi"
type textarea "Here's a snapshot of information that has been fully approved, as well as the i…"
type input "rsim"
type textarea "Here's a snapshot of information that has been fully approved, as well as the i…"
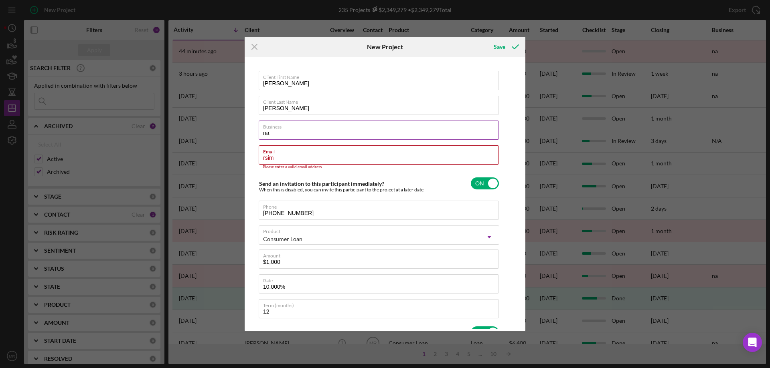
type input "rsimo"
type textarea "Here's a snapshot of information that has been fully approved, as well as the i…"
type input "rsimon"
type textarea "Here's a snapshot of information that has been fully approved, as well as the i…"
type input "rsimo"
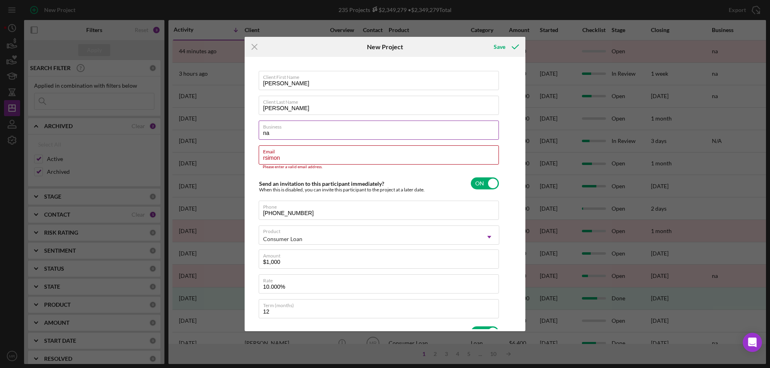
type textarea "Here's a snapshot of information that has been fully approved, as well as the i…"
type input "rsim"
type textarea "Here's a snapshot of information that has been fully approved, as well as the i…"
type input "rsi"
type textarea "Here's a snapshot of information that has been fully approved, as well as the i…"
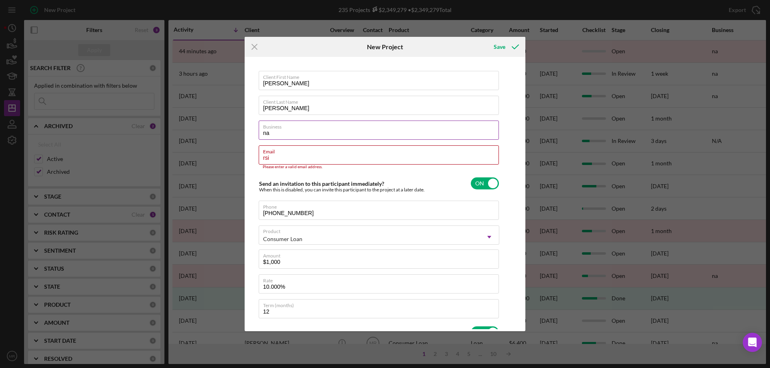
type input "rs"
type textarea "Here's a snapshot of information that has been fully approved, as well as the i…"
type input "rsh"
type textarea "Here's a snapshot of information that has been fully approved, as well as the i…"
type input "rshi"
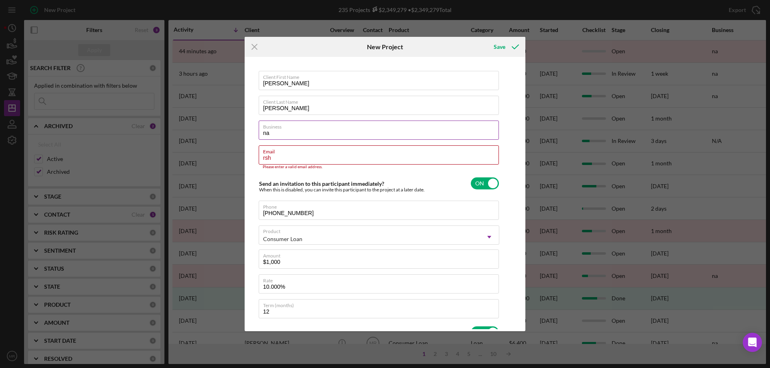
type textarea "Here's a snapshot of information that has been fully approved, as well as the i…"
type input "rshim"
type textarea "Here's a snapshot of information that has been fully approved, as well as the i…"
type input "rshimo"
type textarea "Here's a snapshot of information that has been fully approved, as well as the i…"
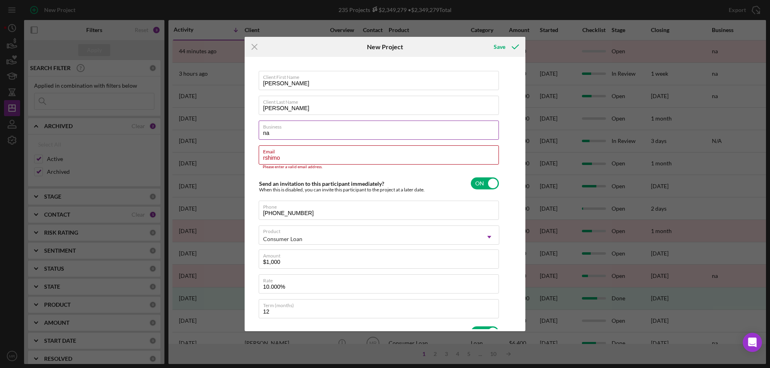
type input "rshimon"
type textarea "Here's a snapshot of information that has been fully approved, as well as the i…"
type input "rshimone"
type textarea "Here's a snapshot of information that has been fully approved, as well as the i…"
type input "rshimonek"
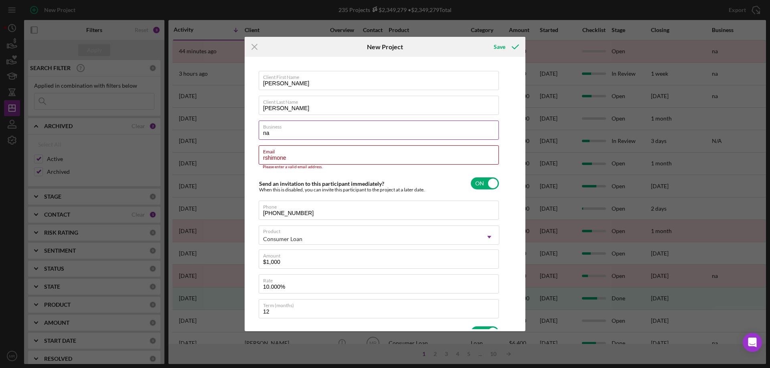
type textarea "Here's a snapshot of information that has been fully approved, as well as the i…"
type input "rshimonek9"
type textarea "Here's a snapshot of information that has been fully approved, as well as the i…"
type input "rshimonek90"
type textarea "Here's a snapshot of information that has been fully approved, as well as the i…"
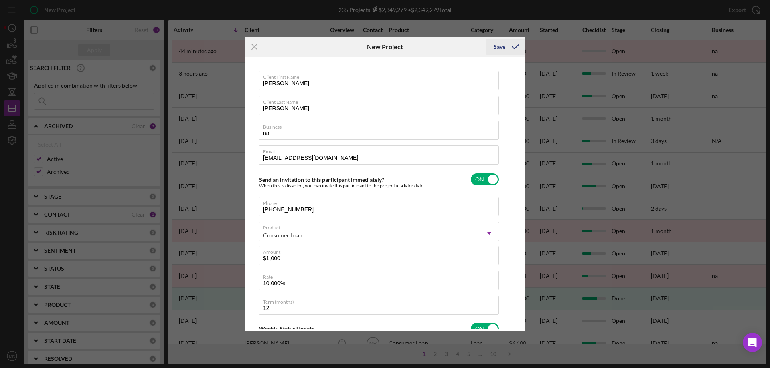
click at [501, 46] on div "Save" at bounding box center [499, 47] width 12 height 16
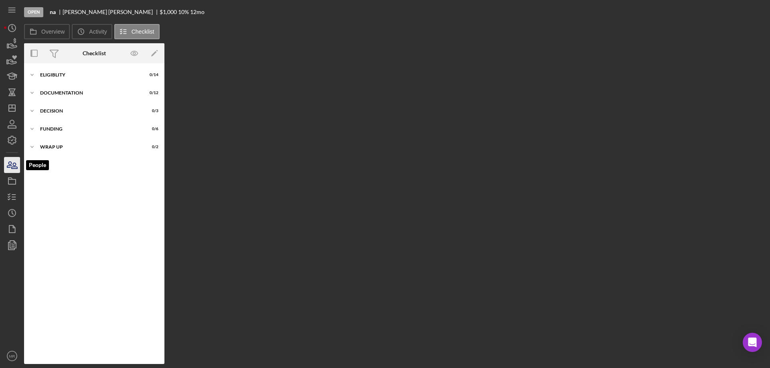
click at [13, 167] on icon "button" at bounding box center [15, 166] width 6 height 6
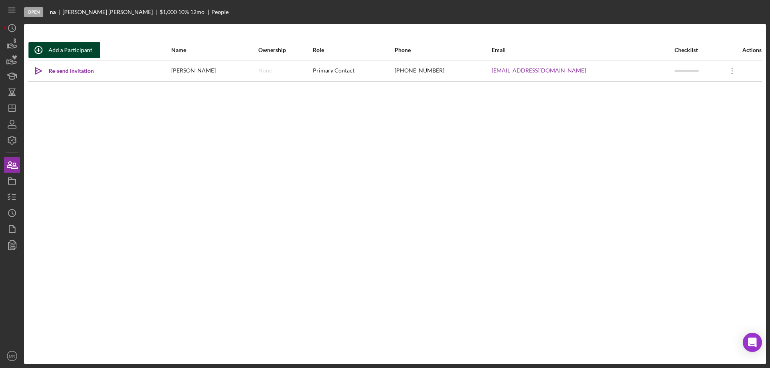
click at [64, 47] on div "Add a Participant" at bounding box center [71, 50] width 44 height 16
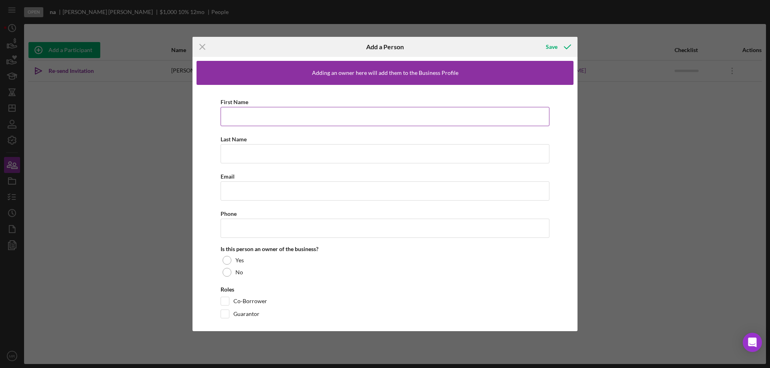
click at [244, 116] on input "First Name" at bounding box center [384, 116] width 329 height 19
click at [235, 228] on input "Phone" at bounding box center [384, 228] width 329 height 19
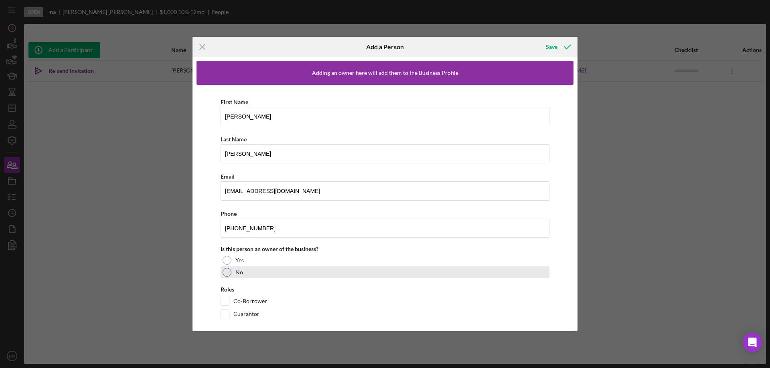
click at [228, 269] on div at bounding box center [226, 272] width 9 height 9
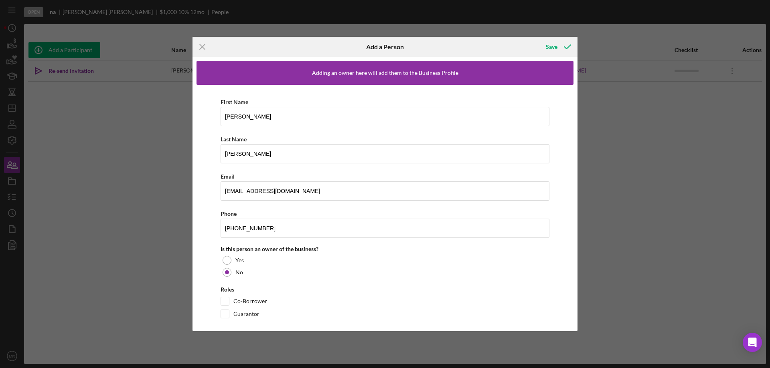
drag, startPoint x: 225, startPoint y: 299, endPoint x: 254, endPoint y: 294, distance: 28.9
click at [226, 299] on input "Co-Borrower" at bounding box center [225, 301] width 8 height 8
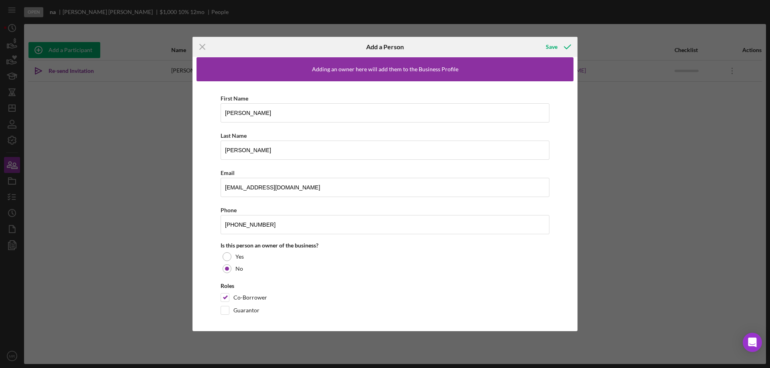
scroll to position [7, 0]
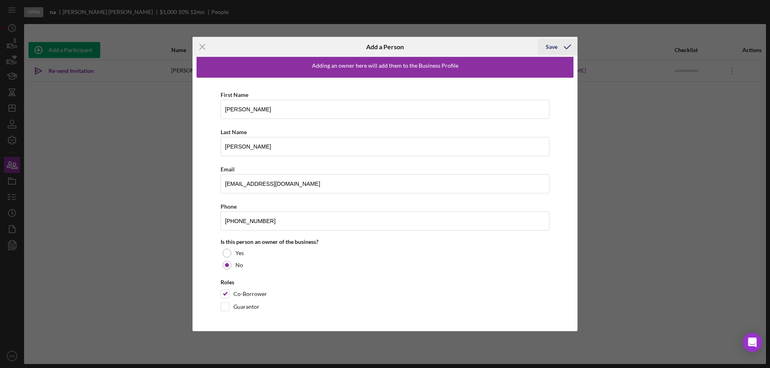
click at [556, 48] on div "Save" at bounding box center [552, 47] width 12 height 16
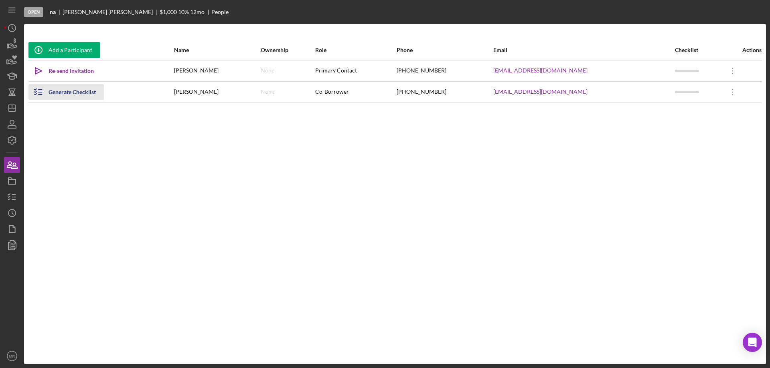
click at [72, 93] on div "Generate Checklist" at bounding box center [72, 92] width 47 height 16
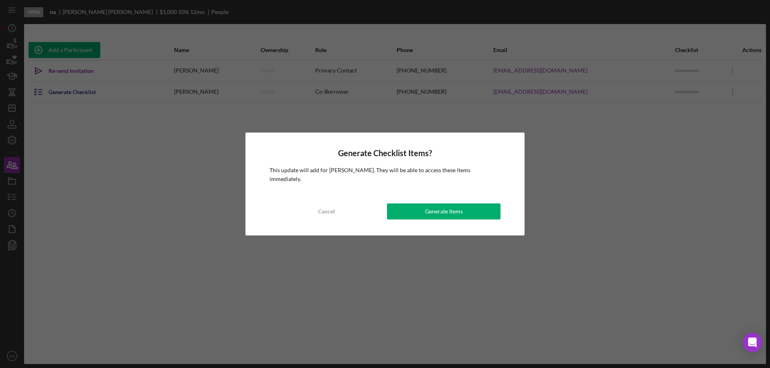
click at [453, 211] on div "Generate Items" at bounding box center [444, 212] width 38 height 16
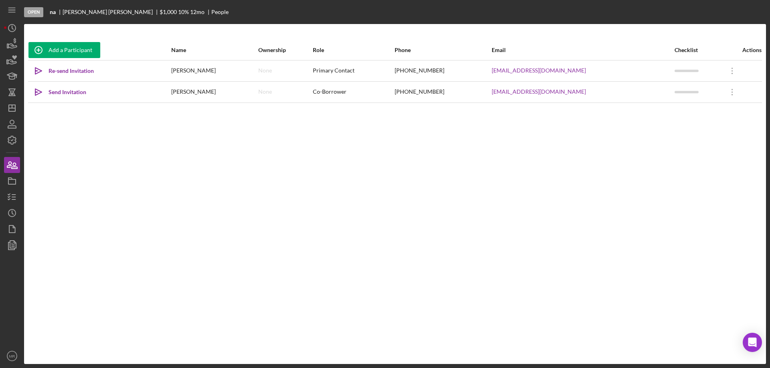
drag, startPoint x: 219, startPoint y: 150, endPoint x: 102, endPoint y: 132, distance: 118.7
click at [130, 140] on div "Add a Participant Name Ownership Role Phone Email Checklist Actions Icon/icon-i…" at bounding box center [395, 194] width 742 height 308
click at [71, 93] on div "Send Invitation" at bounding box center [68, 92] width 38 height 16
drag, startPoint x: 26, startPoint y: 102, endPoint x: 17, endPoint y: 102, distance: 8.8
click at [25, 102] on div "Add a Participant Name Ownership Role Phone Email Checklist Actions Icon/icon-i…" at bounding box center [395, 194] width 742 height 308
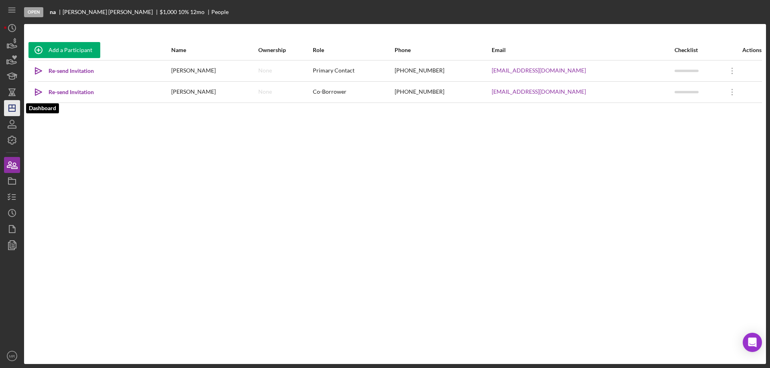
click at [18, 103] on icon "Icon/Dashboard" at bounding box center [12, 108] width 20 height 20
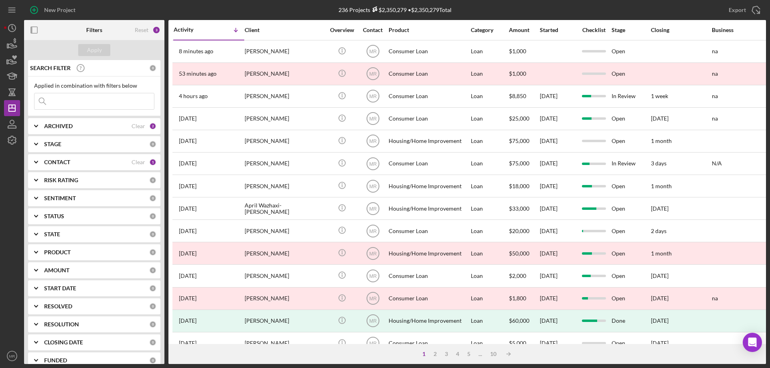
click at [69, 129] on b "ARCHIVED" at bounding box center [58, 126] width 28 height 6
click at [37, 172] on input "Archived" at bounding box center [38, 172] width 8 height 8
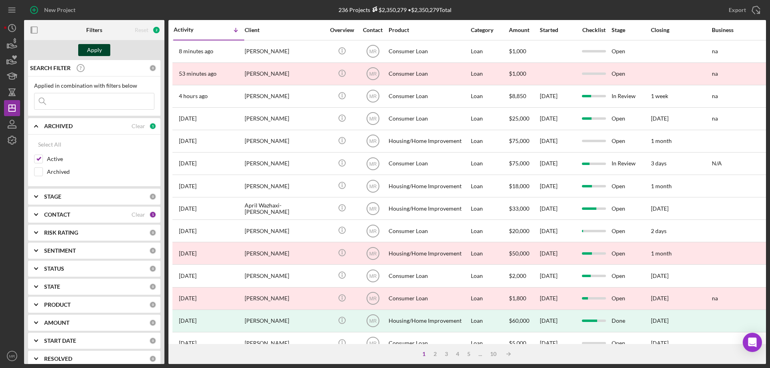
click at [97, 52] on div "Apply" at bounding box center [94, 50] width 15 height 12
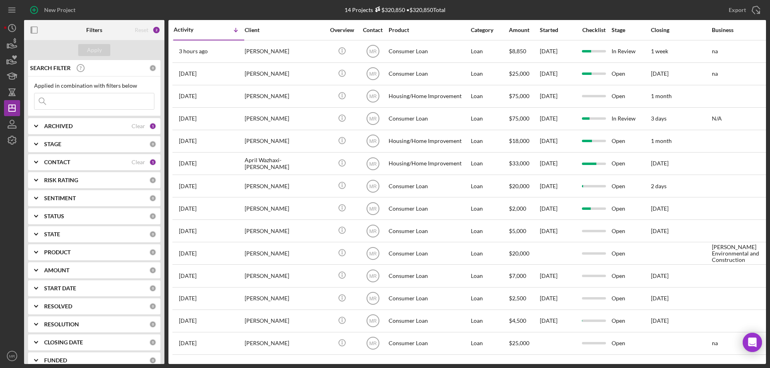
click at [60, 98] on input at bounding box center [93, 101] width 119 height 16
type input "shim"
click at [70, 124] on b "ARCHIVED" at bounding box center [58, 126] width 28 height 6
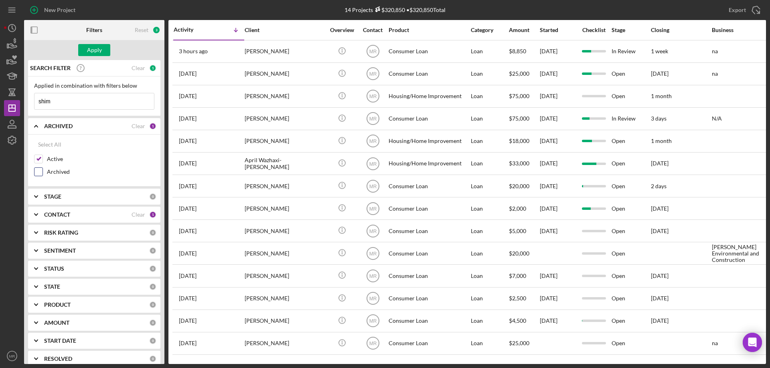
drag, startPoint x: 43, startPoint y: 170, endPoint x: 49, endPoint y: 172, distance: 6.6
click at [42, 170] on div "Archived" at bounding box center [94, 174] width 120 height 13
click at [39, 170] on input "Archived" at bounding box center [38, 172] width 8 height 8
click at [88, 52] on div "Apply" at bounding box center [94, 50] width 15 height 12
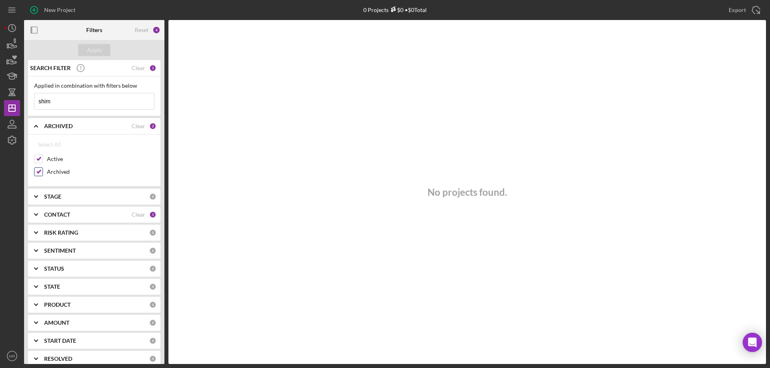
click at [37, 174] on input "Archived" at bounding box center [38, 172] width 8 height 8
checkbox input "false"
click at [98, 43] on div "Apply" at bounding box center [94, 50] width 140 height 20
click at [135, 67] on div "Clear" at bounding box center [138, 68] width 14 height 6
click at [91, 49] on div "Apply" at bounding box center [94, 50] width 15 height 12
